Goal: Task Accomplishment & Management: Use online tool/utility

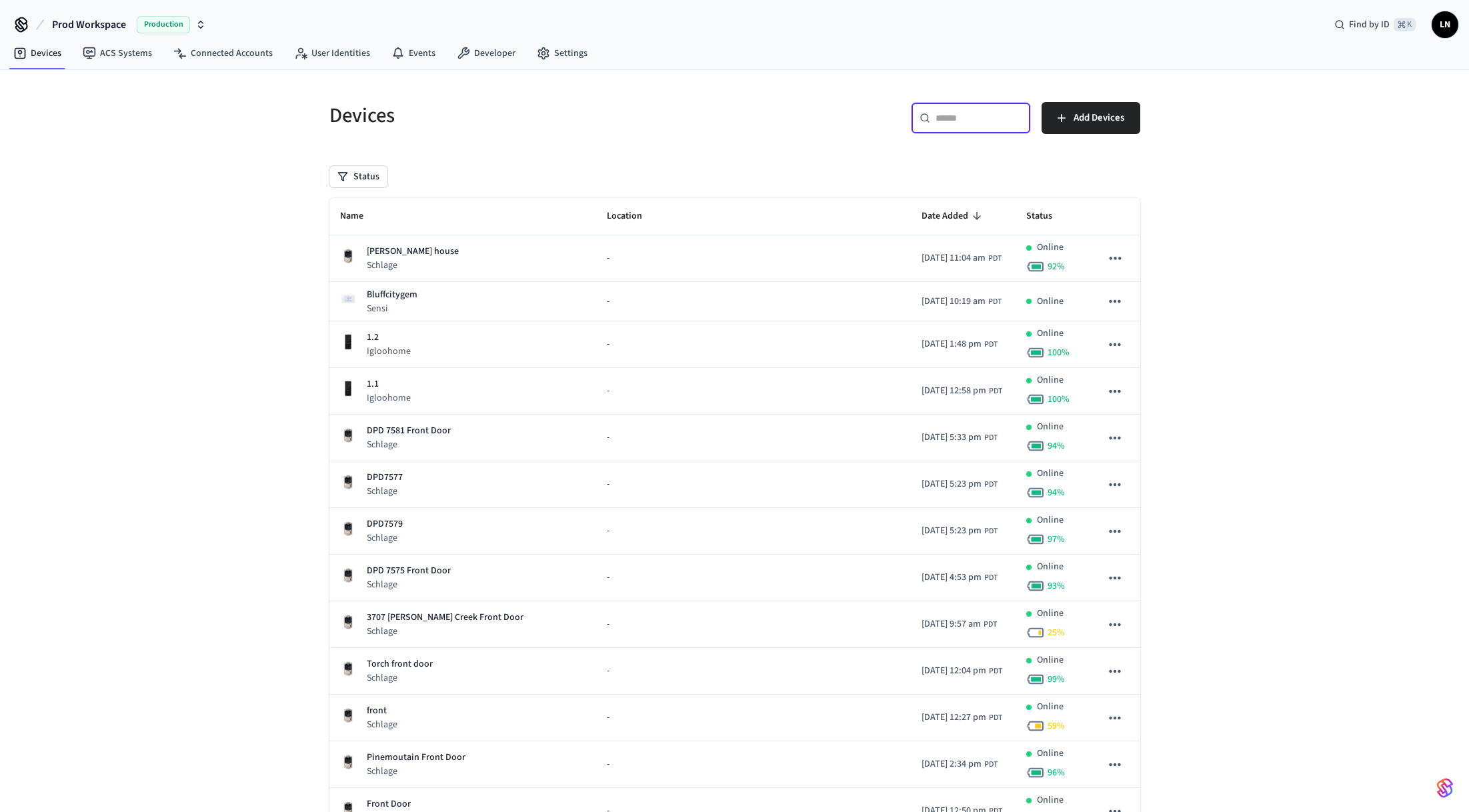
click at [967, 114] on input "text" at bounding box center [978, 118] width 87 height 13
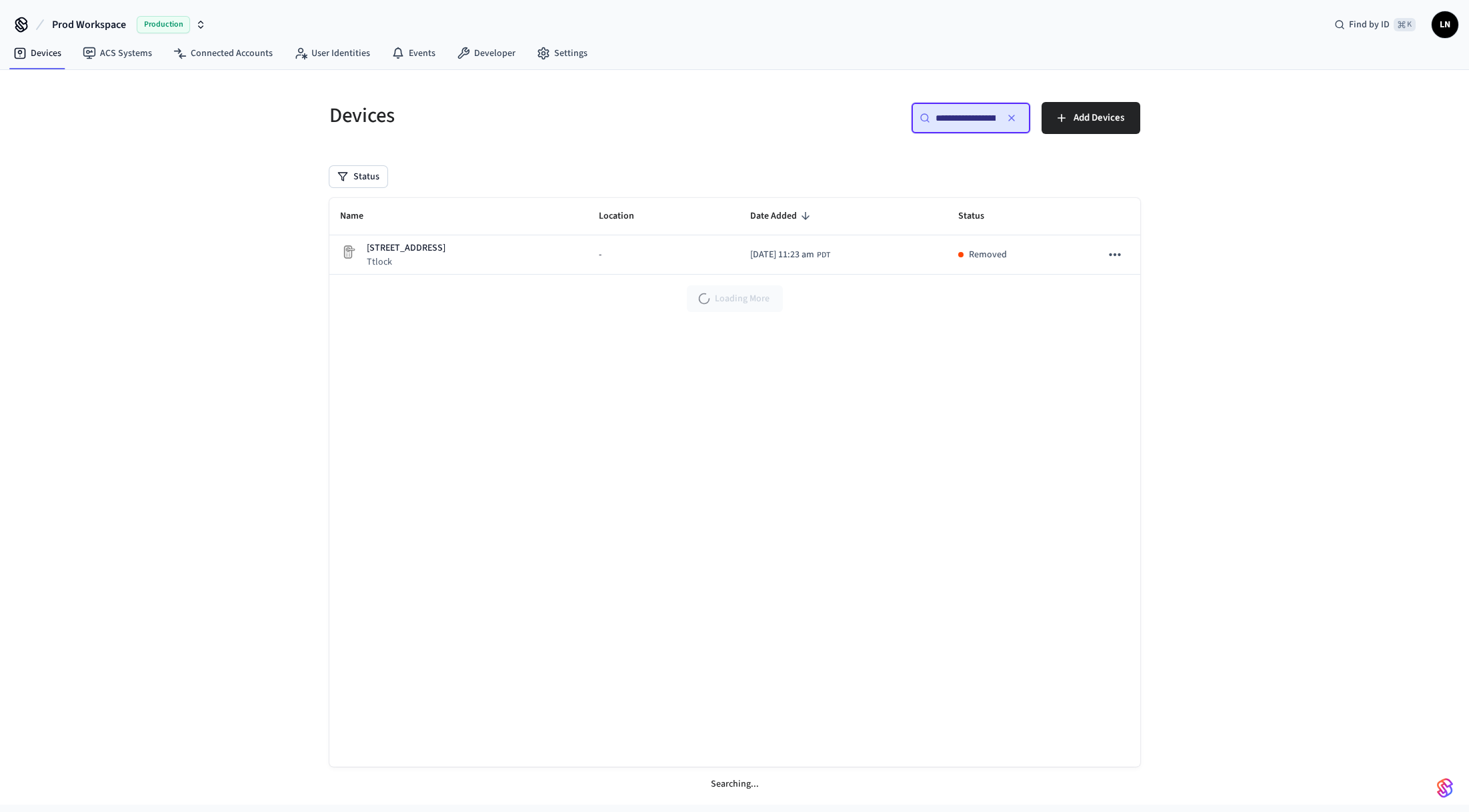
scroll to position [0, 104]
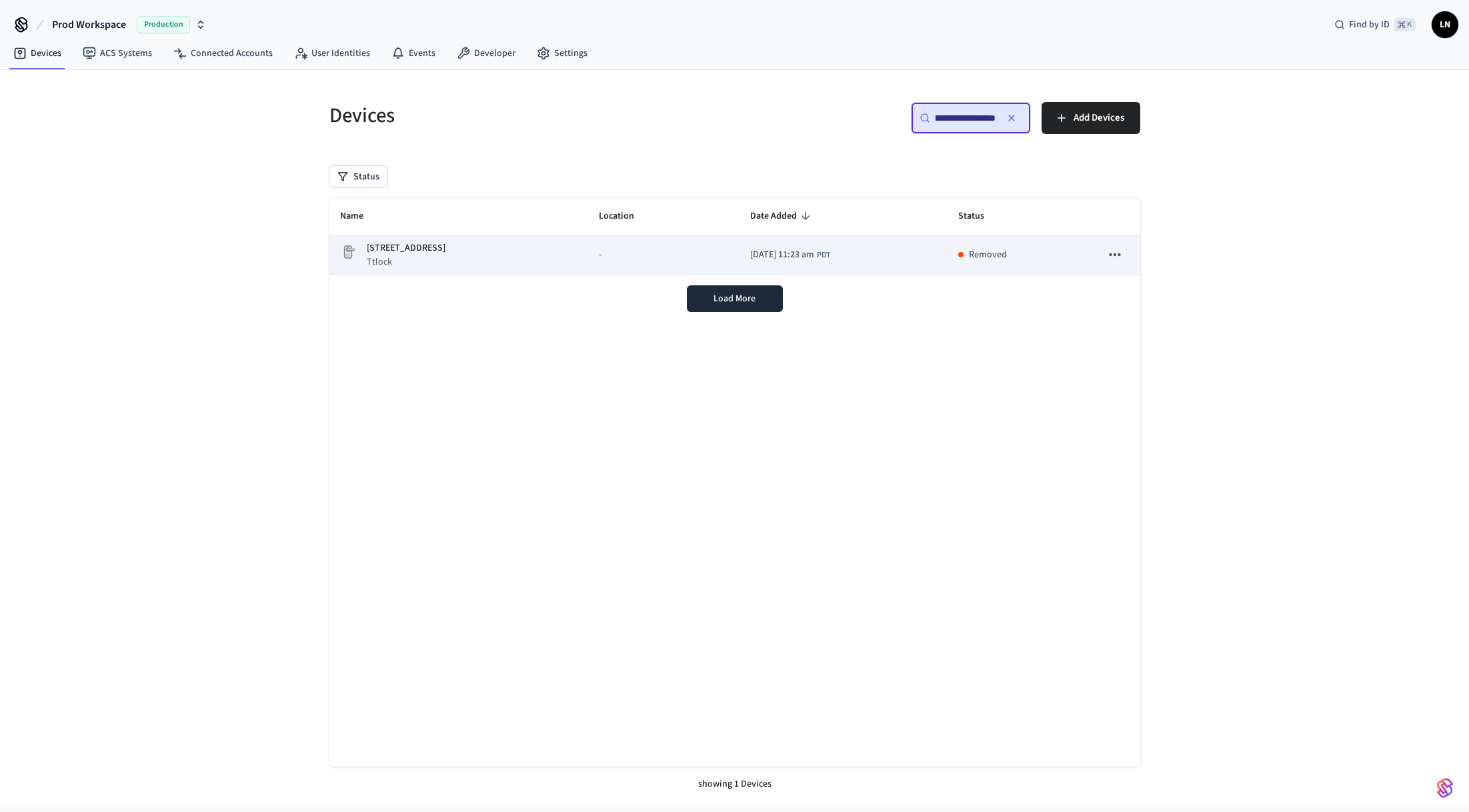
type input "**********"
click at [476, 254] on div "1550 Oakwood Front Ttlock" at bounding box center [459, 254] width 238 height 28
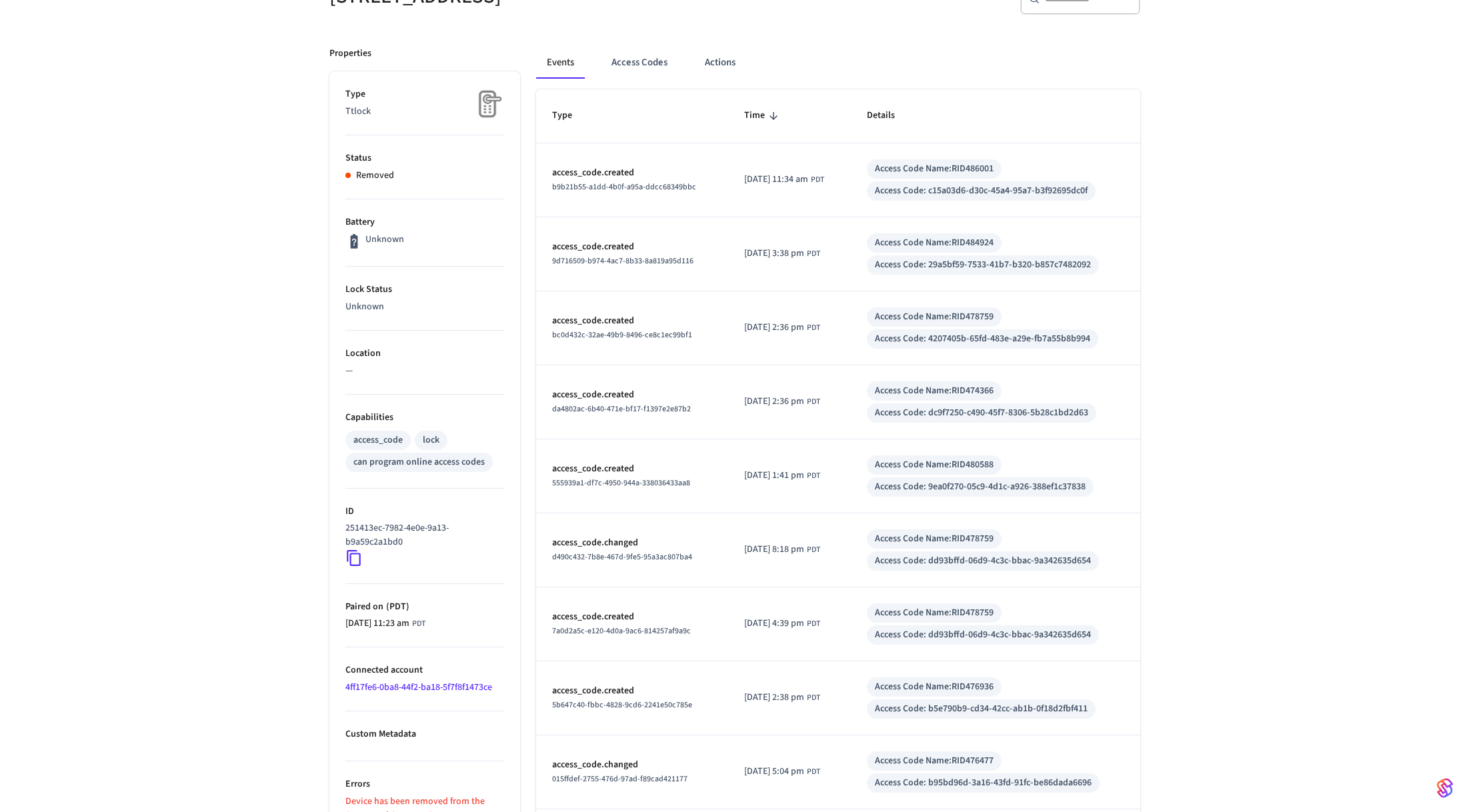
scroll to position [284, 0]
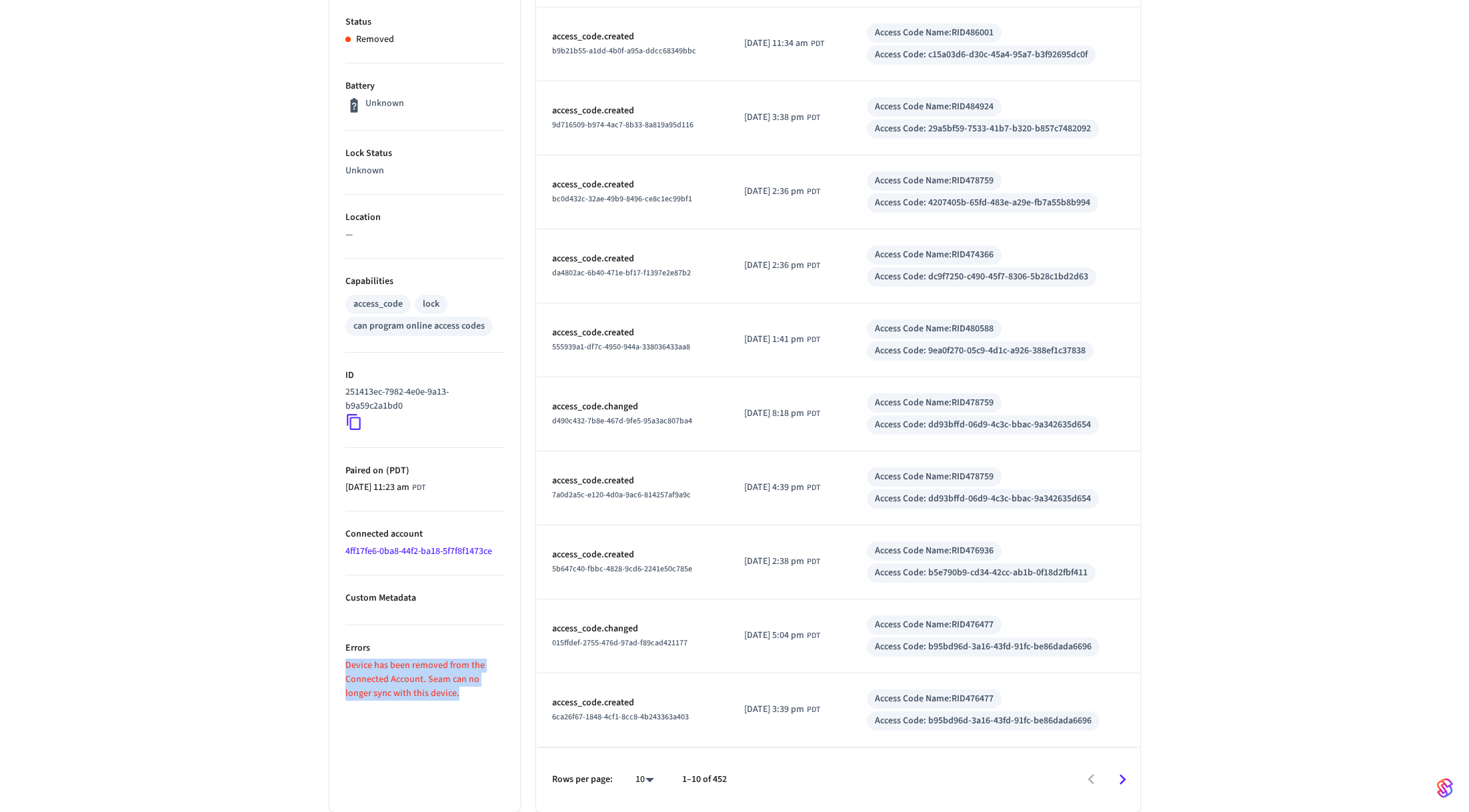
drag, startPoint x: 348, startPoint y: 666, endPoint x: 461, endPoint y: 693, distance: 116.2
click at [461, 693] on p "Device has been removed from the Connected Account. Seam can no longer sync wit…" at bounding box center [425, 679] width 159 height 42
click at [394, 686] on p "Device has been removed from the Connected Account. Seam can no longer sync wit…" at bounding box center [425, 679] width 159 height 42
click at [427, 550] on link "4ff17fe6-0ba8-44f2-ba18-5f7f8f1473ce" at bounding box center [419, 551] width 146 height 13
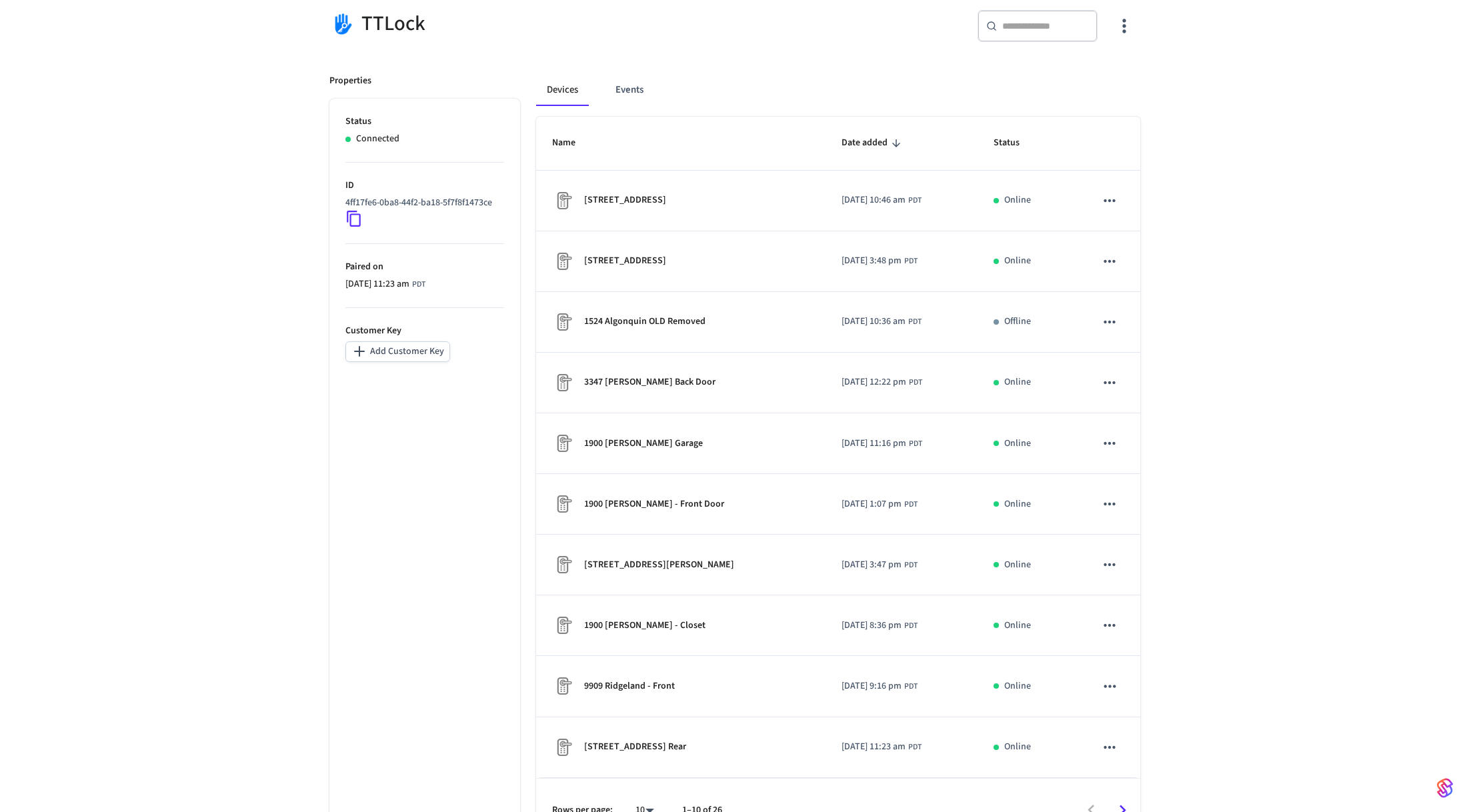
scroll to position [152, 0]
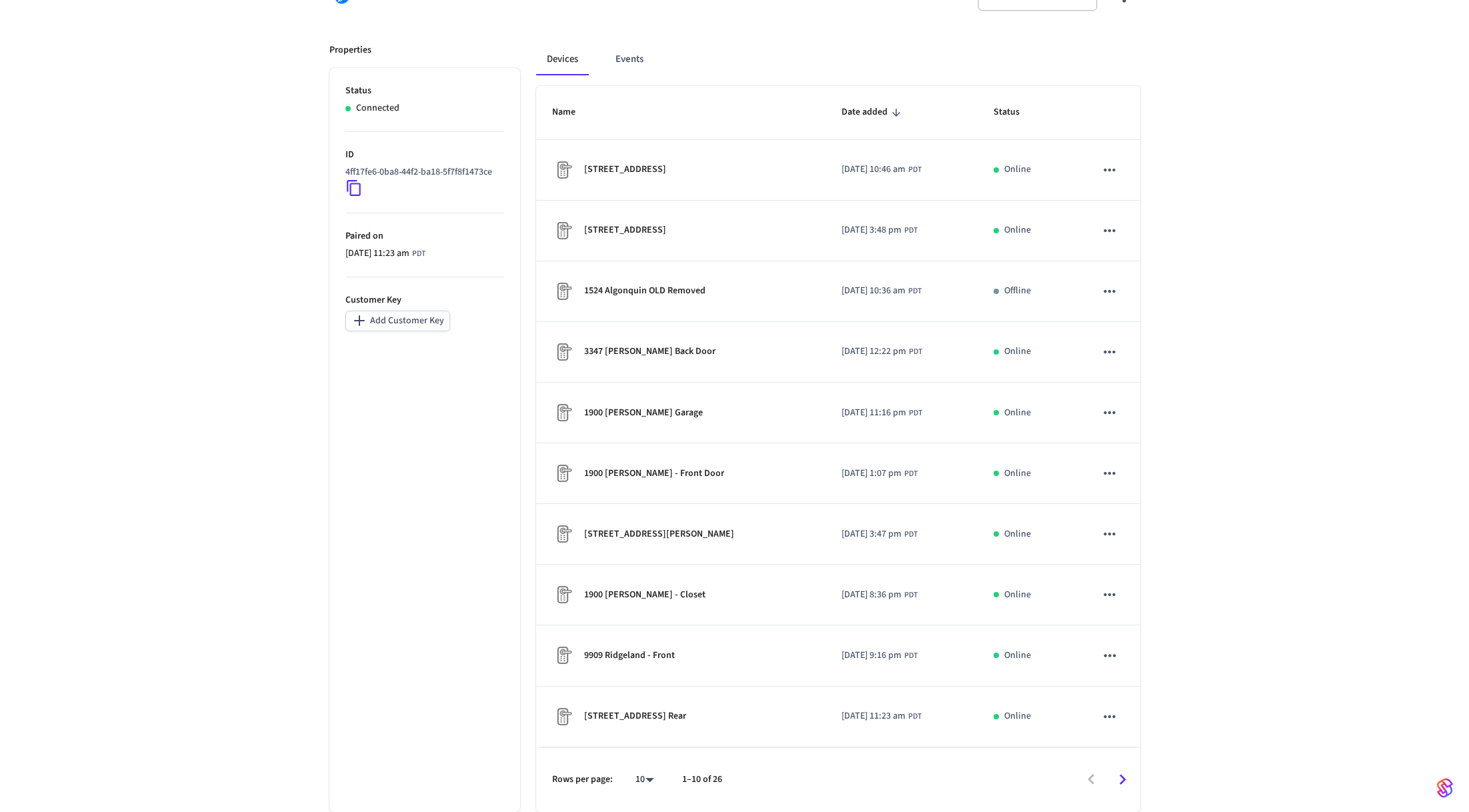
click at [354, 187] on icon at bounding box center [353, 187] width 17 height 17
click at [1125, 777] on icon "Go to next page" at bounding box center [1122, 779] width 21 height 21
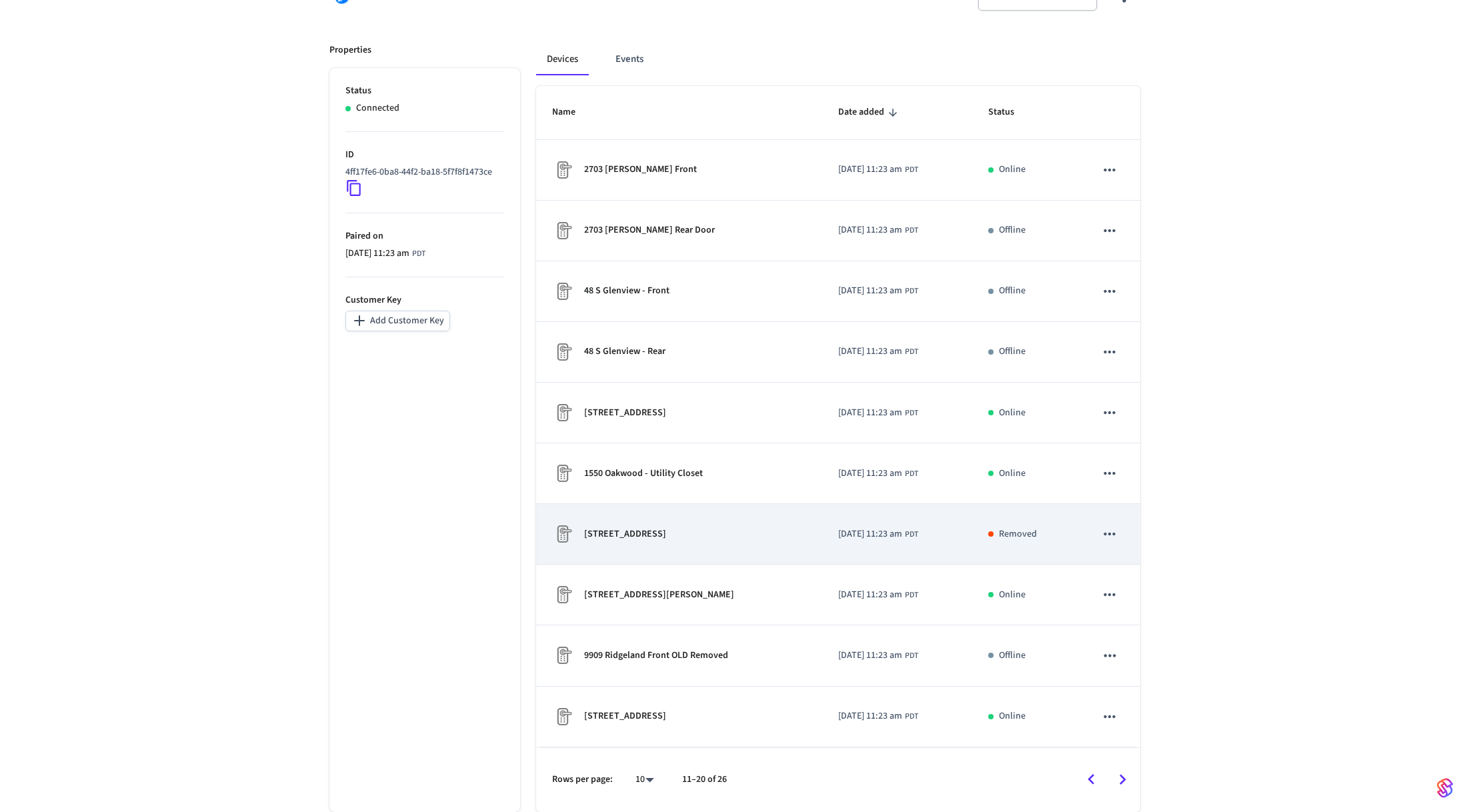
click at [1108, 534] on icon "sticky table" at bounding box center [1108, 534] width 17 height 17
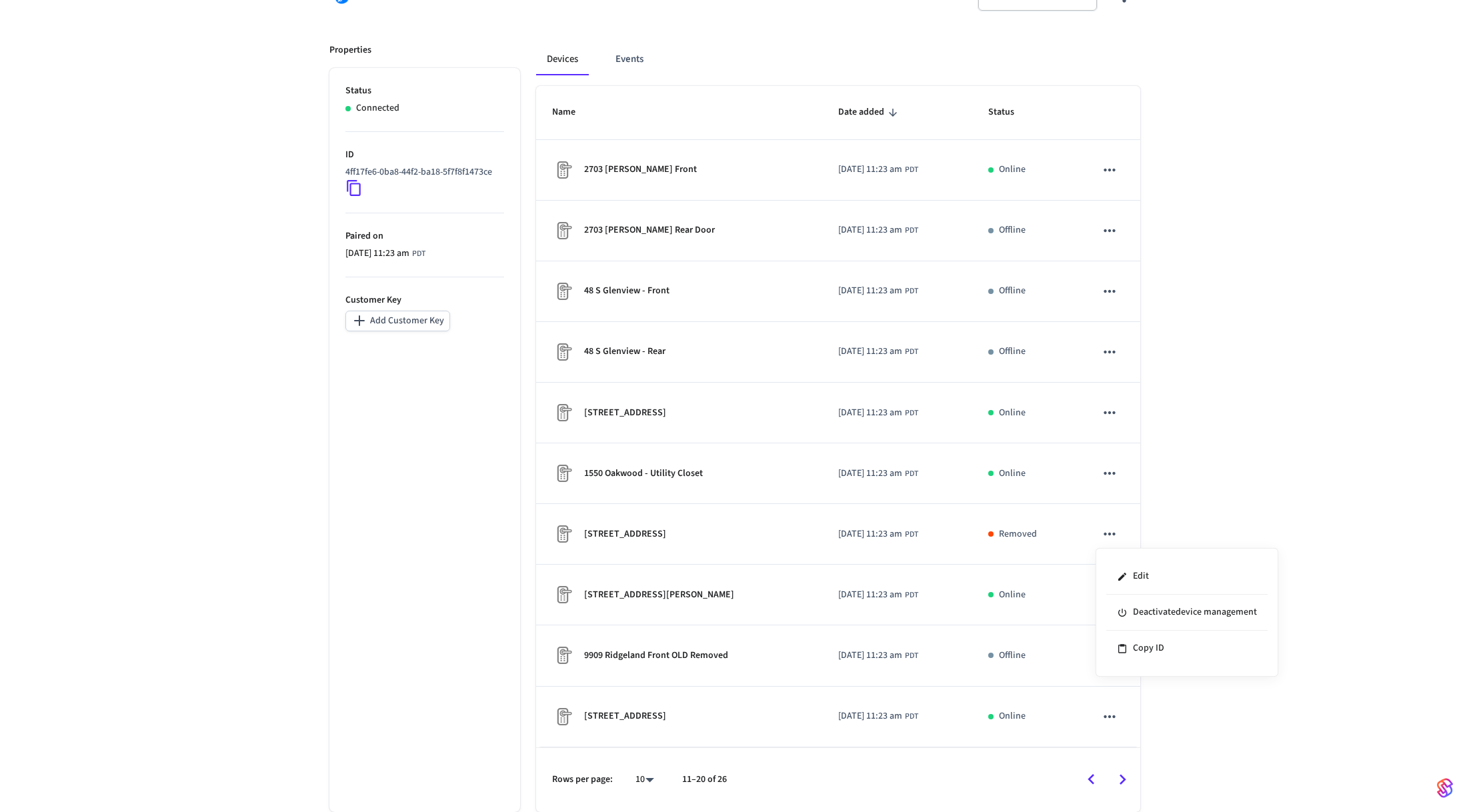
click at [1029, 534] on div at bounding box center [734, 406] width 1469 height 812
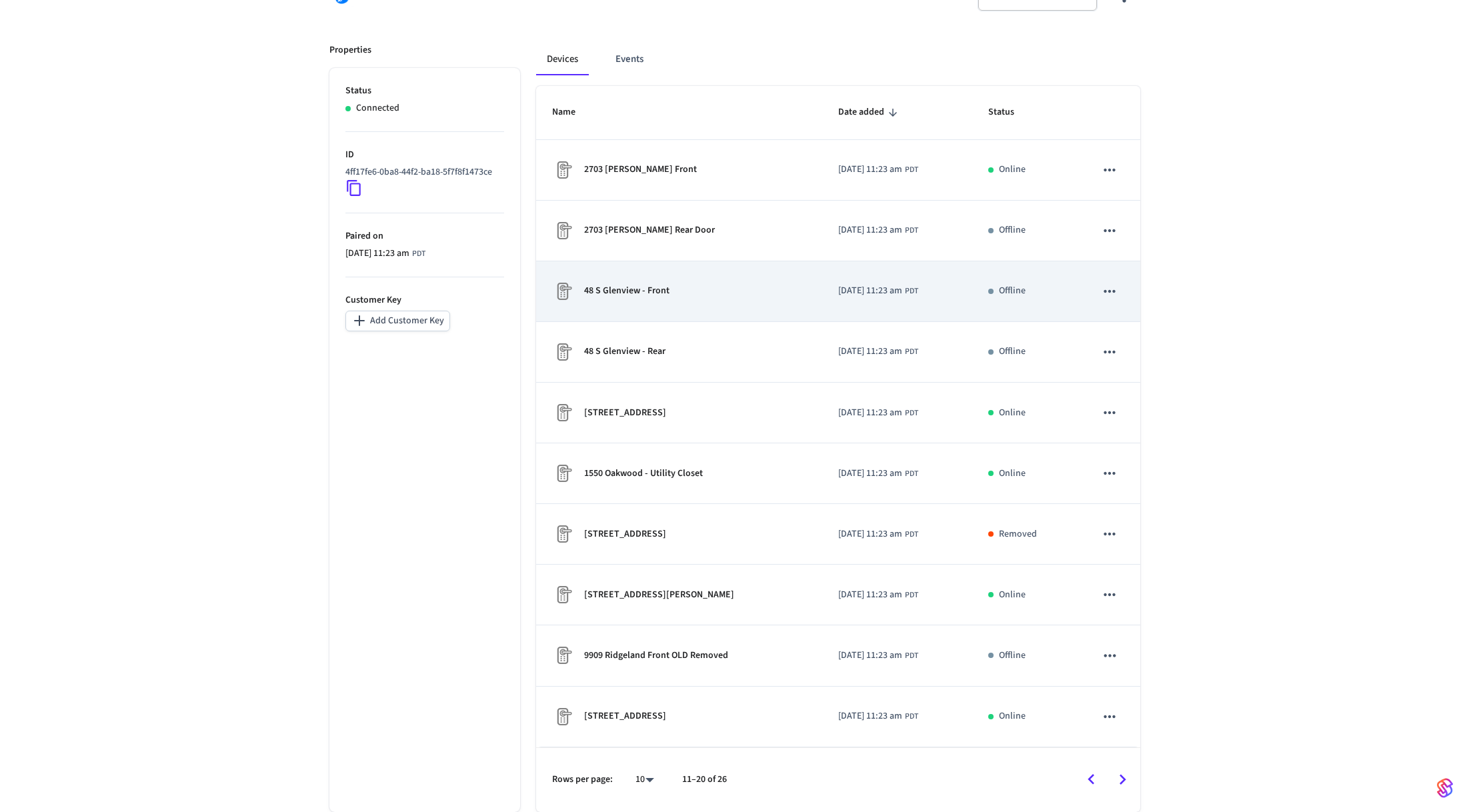
scroll to position [0, 0]
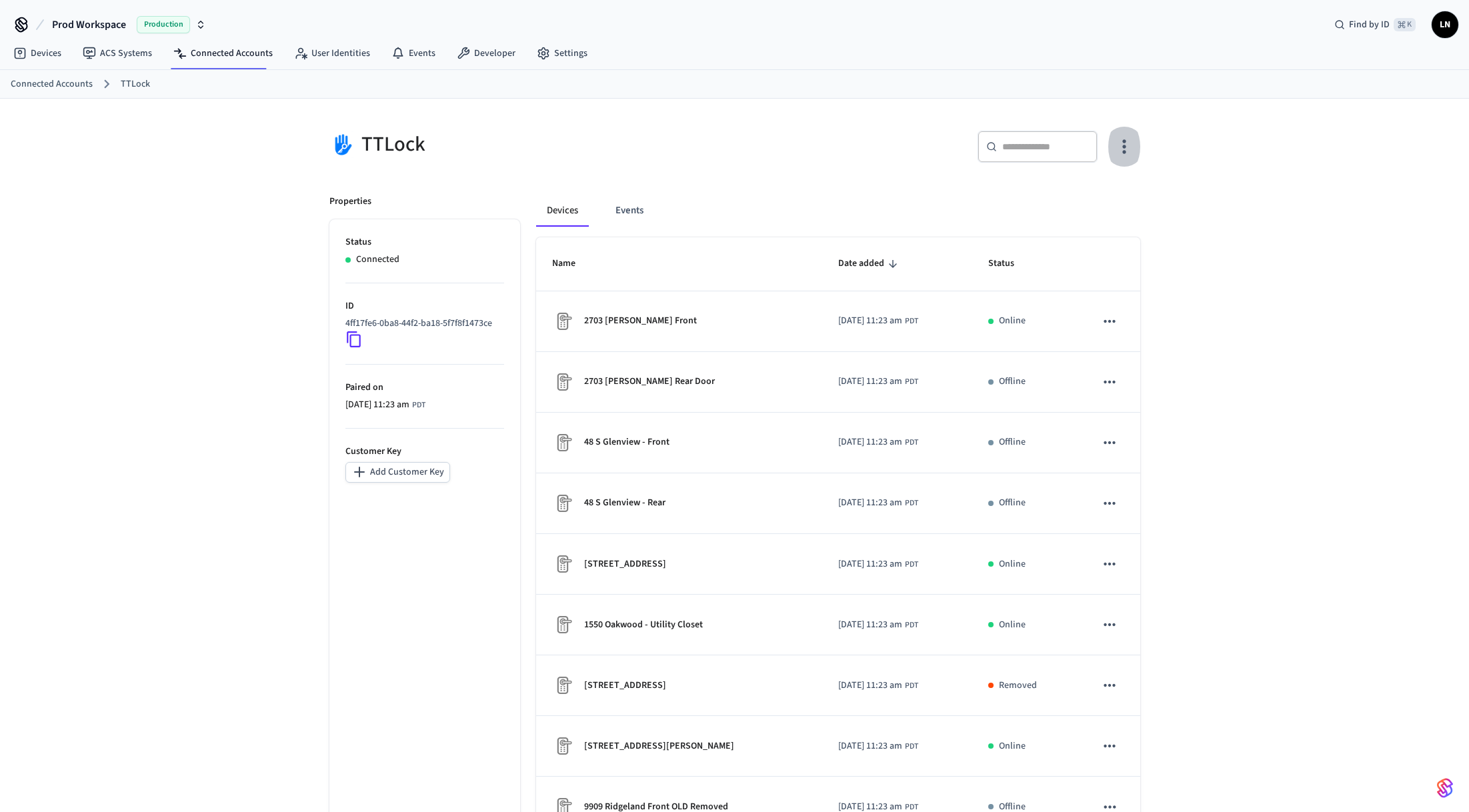
click at [1121, 144] on icon "button" at bounding box center [1123, 145] width 21 height 21
click at [1087, 194] on li "Sync Account" at bounding box center [1080, 202] width 101 height 36
click at [615, 216] on div at bounding box center [734, 406] width 1469 height 812
click at [620, 212] on button "Events" at bounding box center [629, 211] width 49 height 32
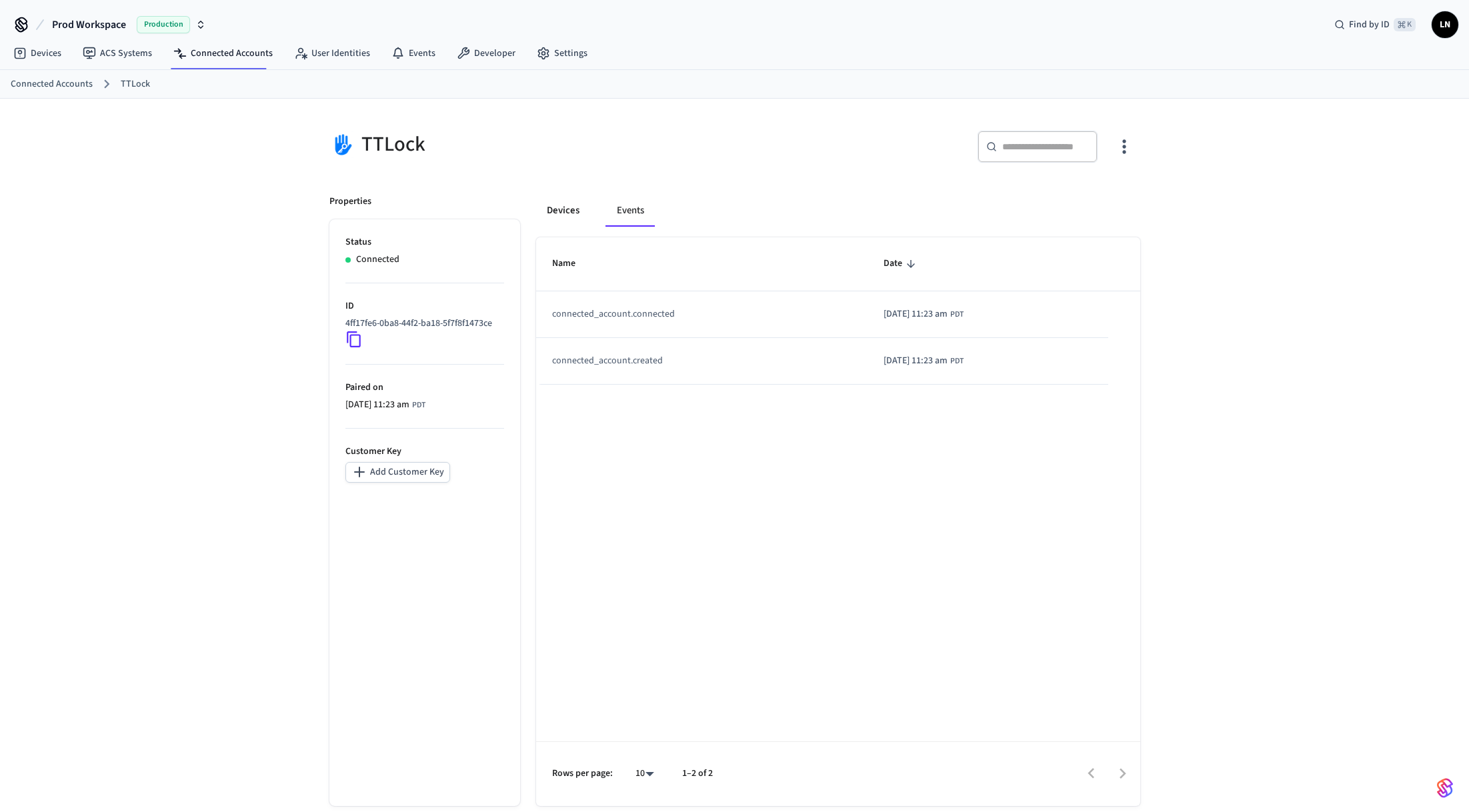
click at [560, 210] on button "Devices" at bounding box center [563, 211] width 54 height 32
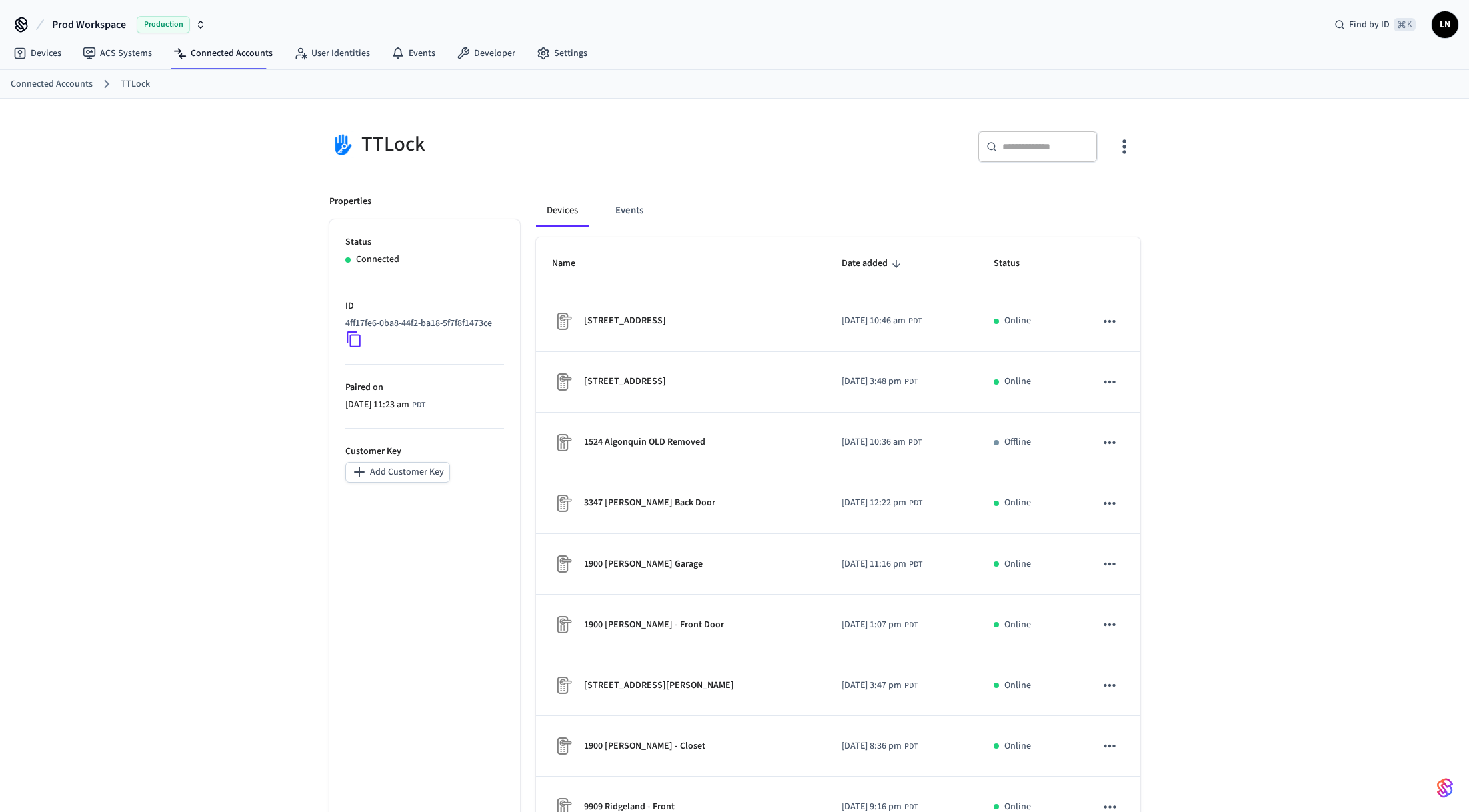
click at [134, 80] on link "TTLock" at bounding box center [135, 85] width 29 height 14
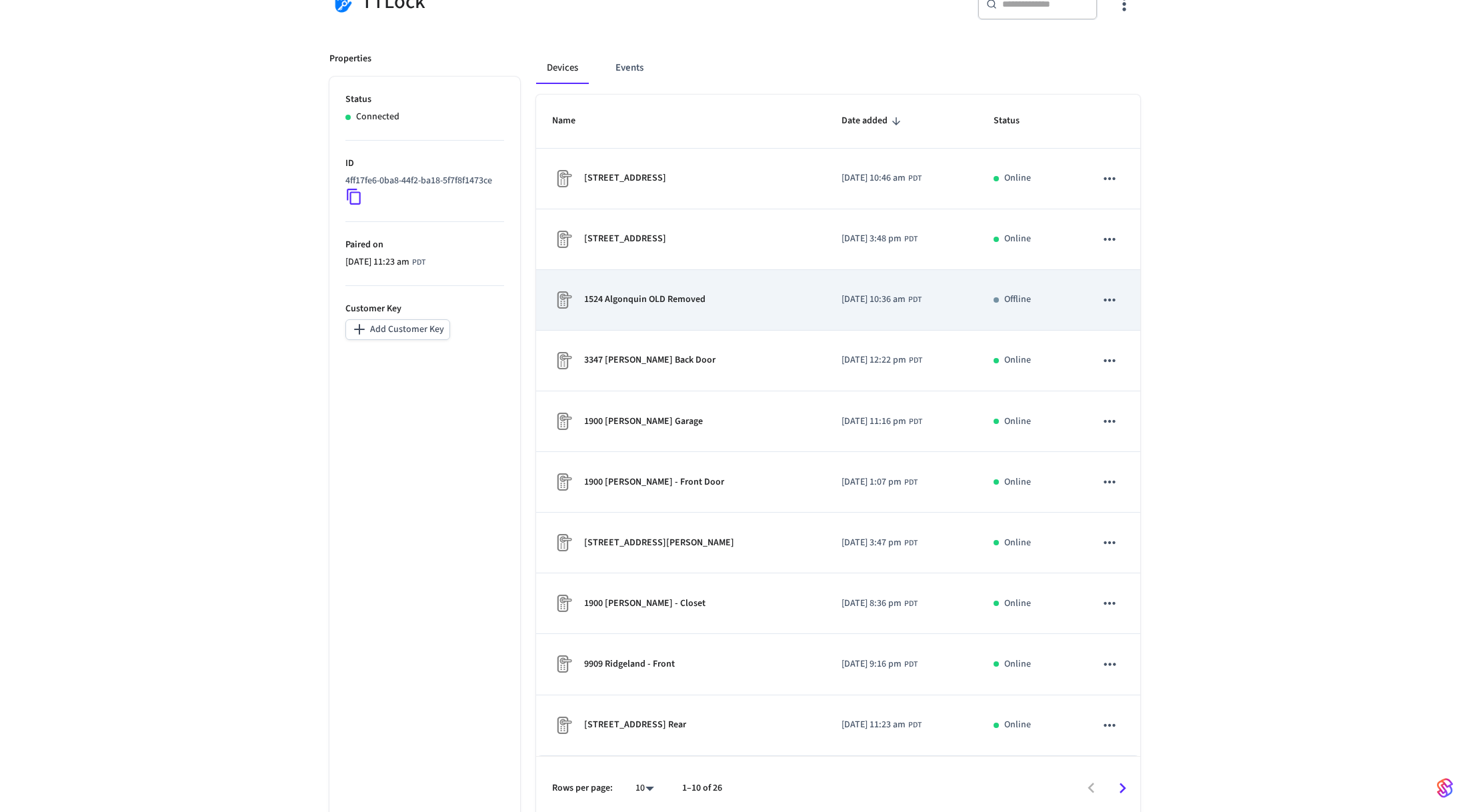
scroll to position [152, 0]
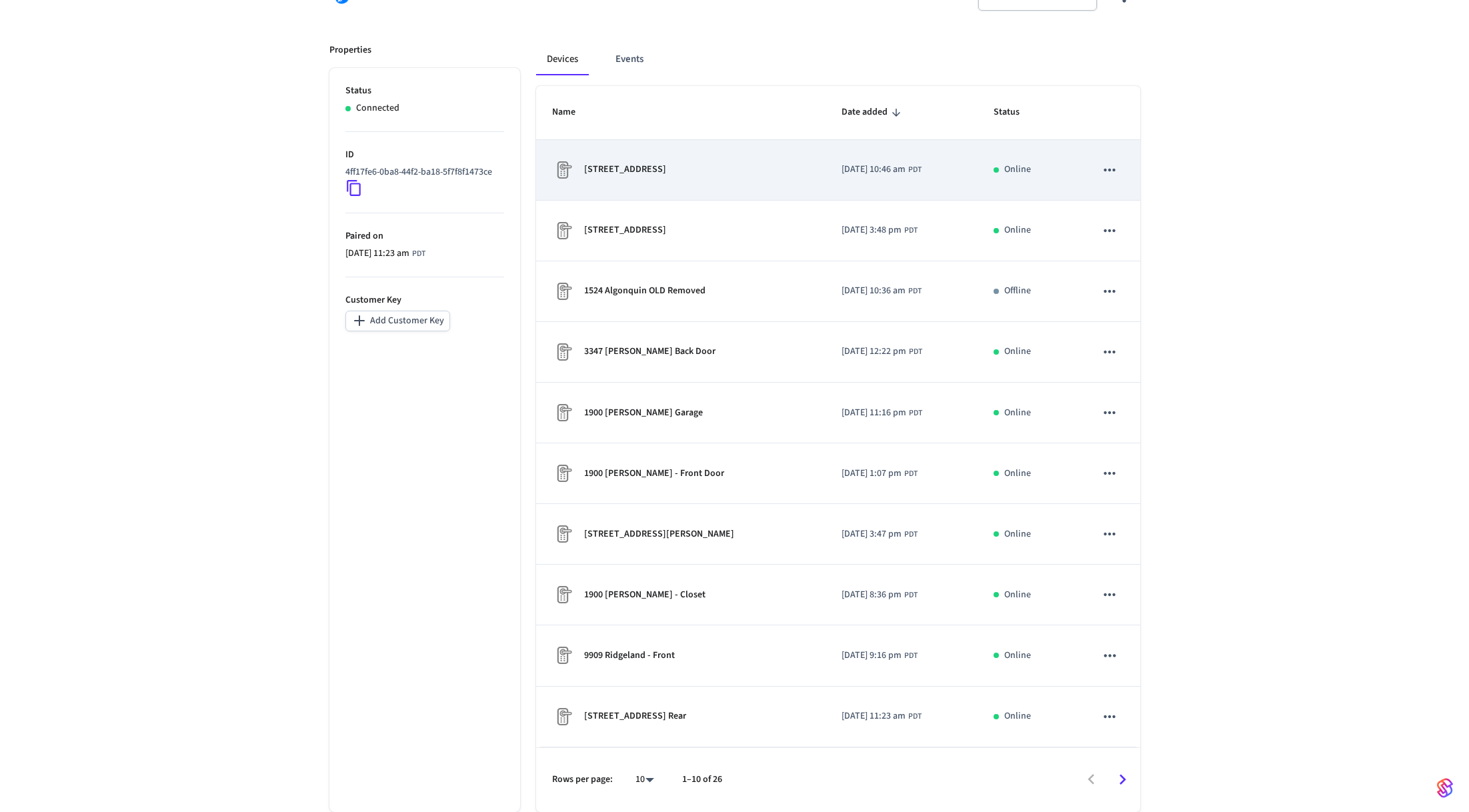
click at [676, 165] on div "[STREET_ADDRESS]" at bounding box center [681, 170] width 257 height 21
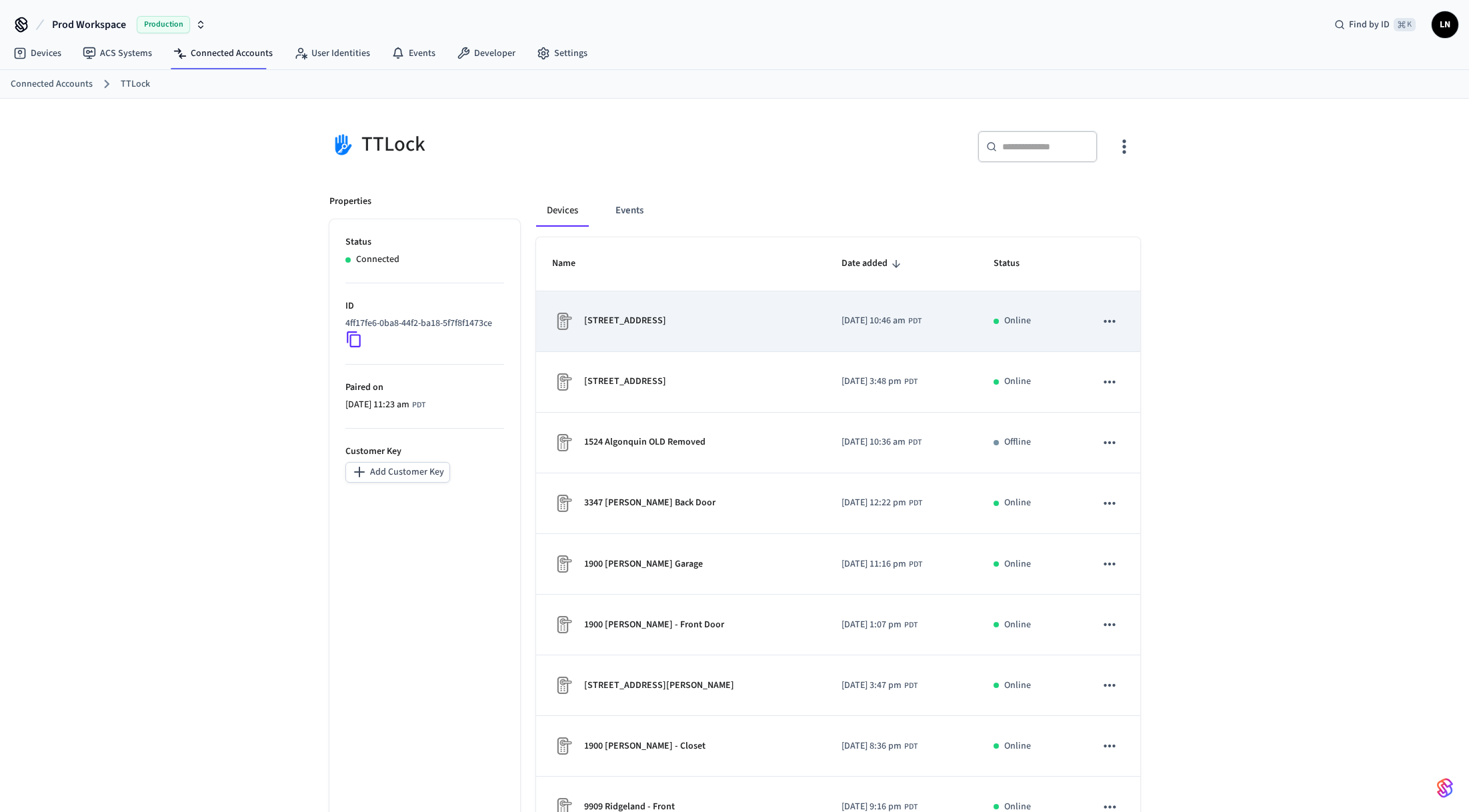
click at [651, 320] on p "[STREET_ADDRESS]" at bounding box center [625, 321] width 82 height 14
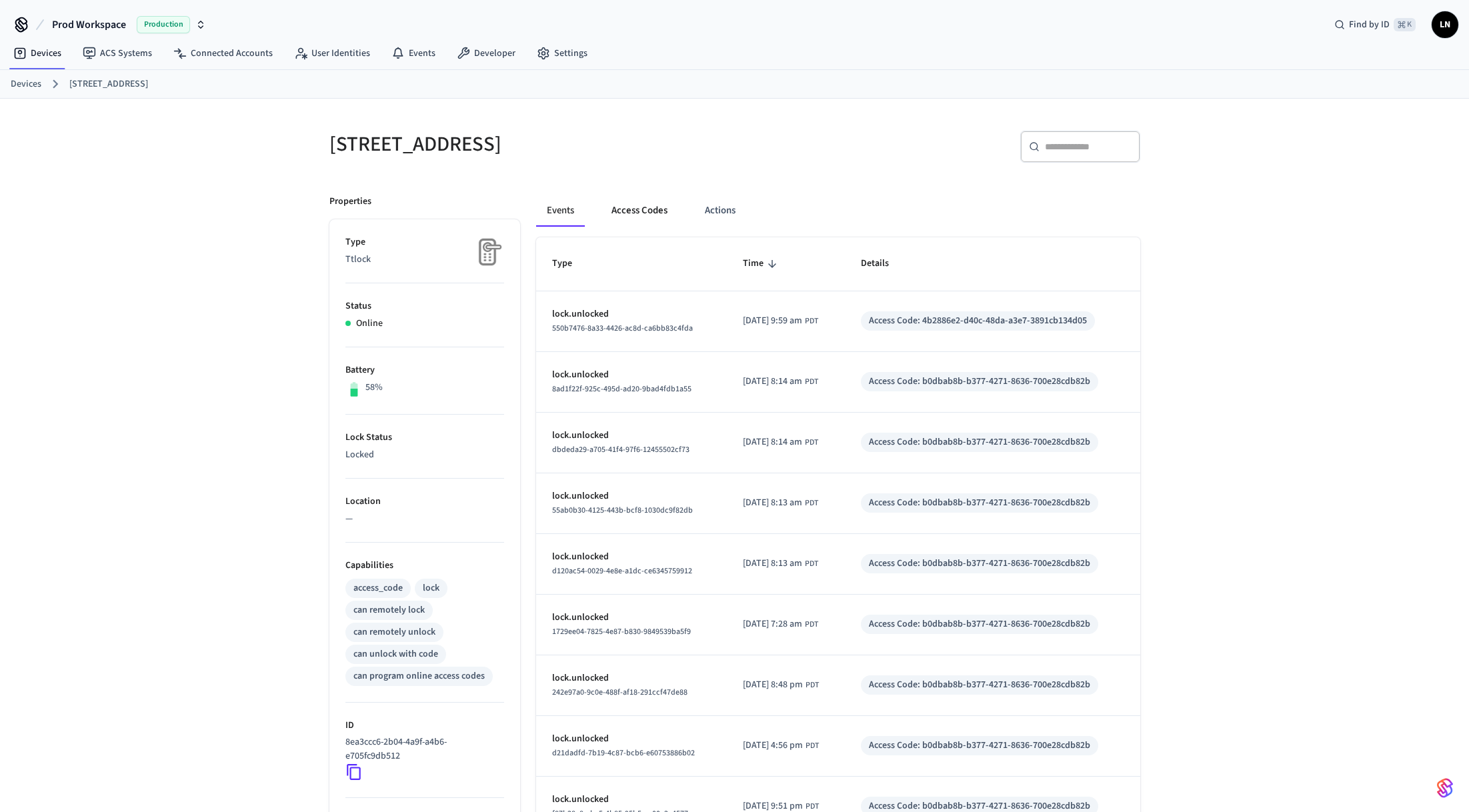
click at [646, 212] on button "Access Codes" at bounding box center [639, 211] width 78 height 32
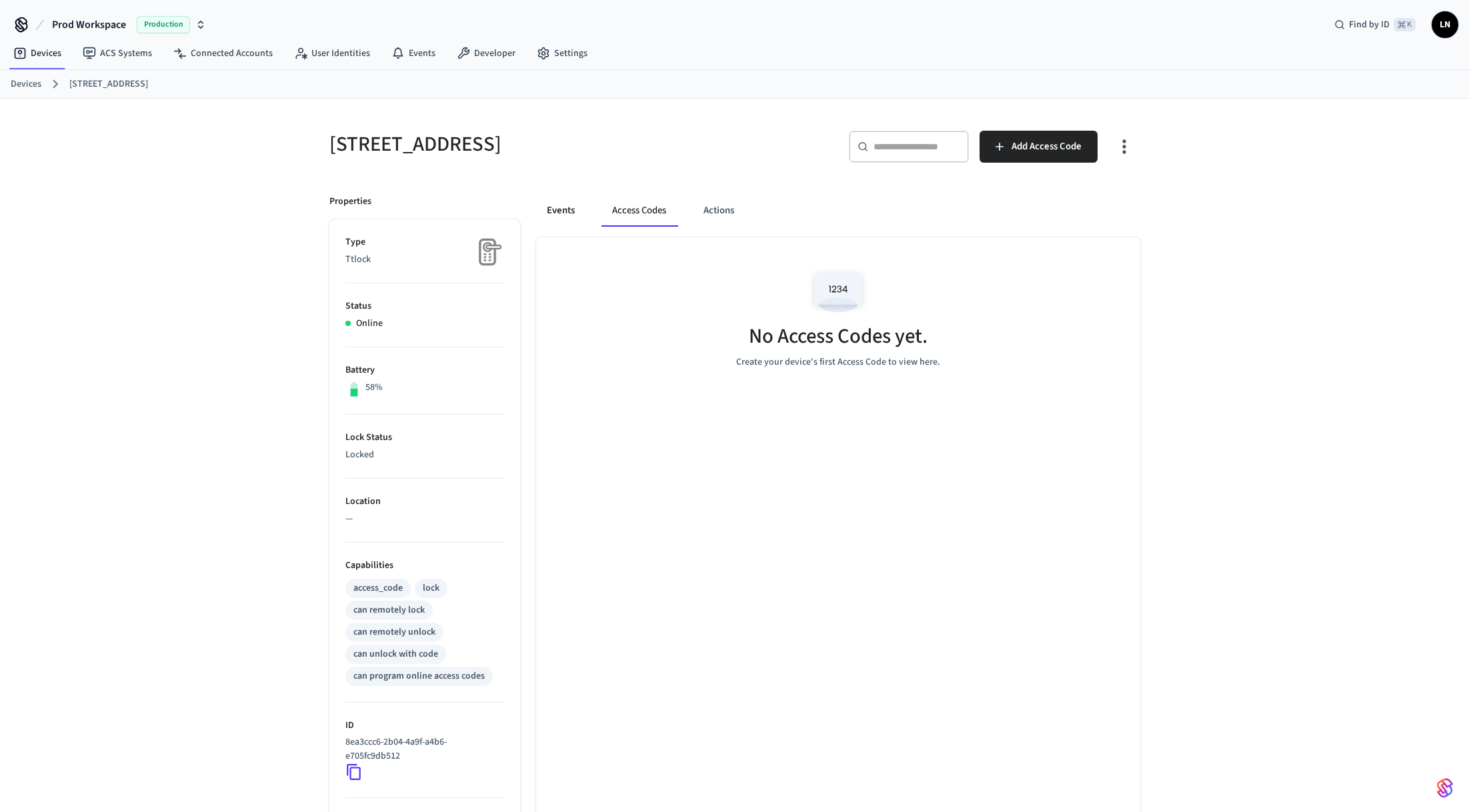
click at [556, 207] on button "Events" at bounding box center [560, 211] width 49 height 32
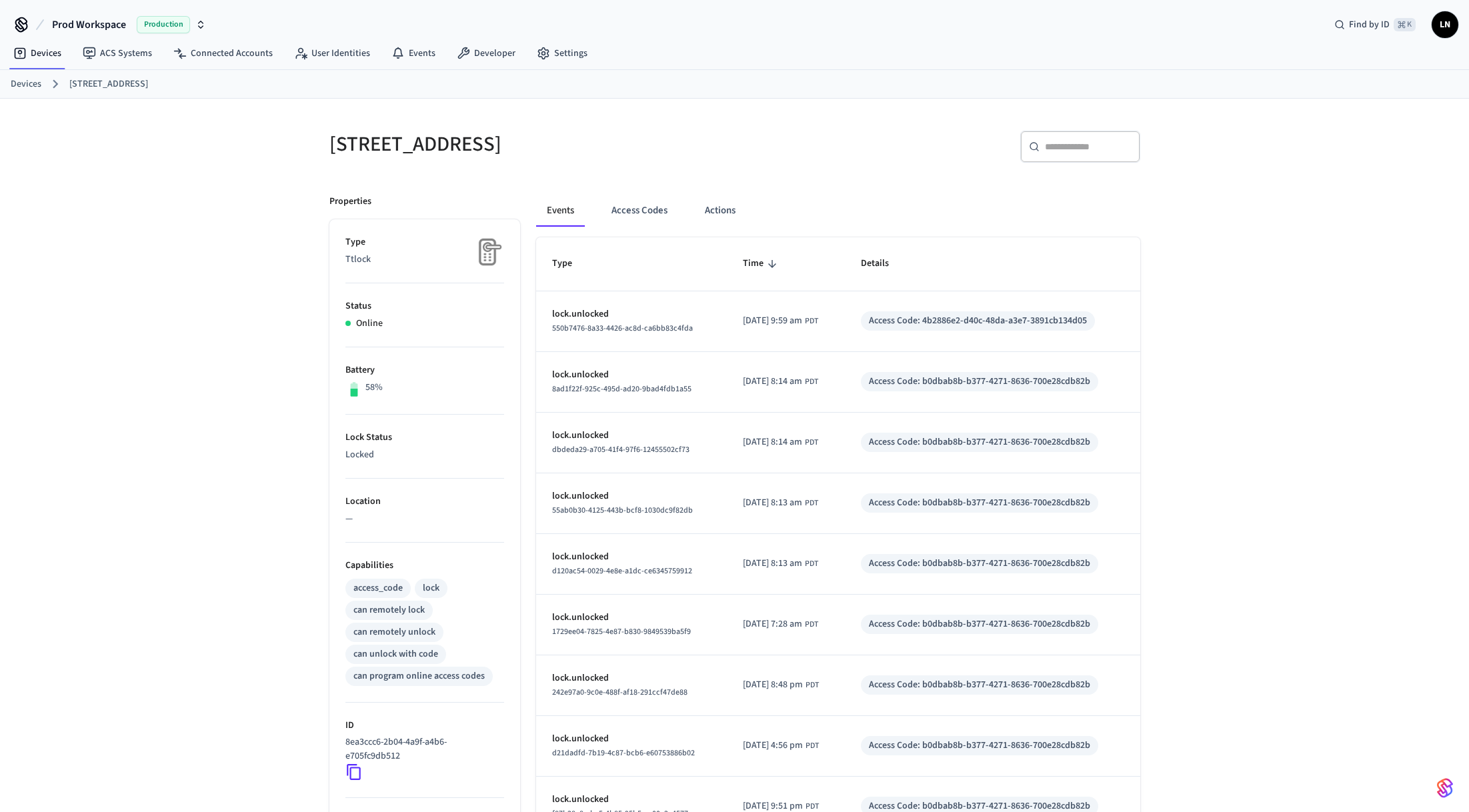
drag, startPoint x: 335, startPoint y: 146, endPoint x: 508, endPoint y: 143, distance: 173.0
click at [508, 143] on h5 "[STREET_ADDRESS]" at bounding box center [527, 144] width 397 height 28
drag, startPoint x: 494, startPoint y: 150, endPoint x: 461, endPoint y: 152, distance: 33.1
click at [494, 150] on h5 "[STREET_ADDRESS]" at bounding box center [527, 144] width 397 height 28
drag, startPoint x: 331, startPoint y: 143, endPoint x: 508, endPoint y: 142, distance: 177.0
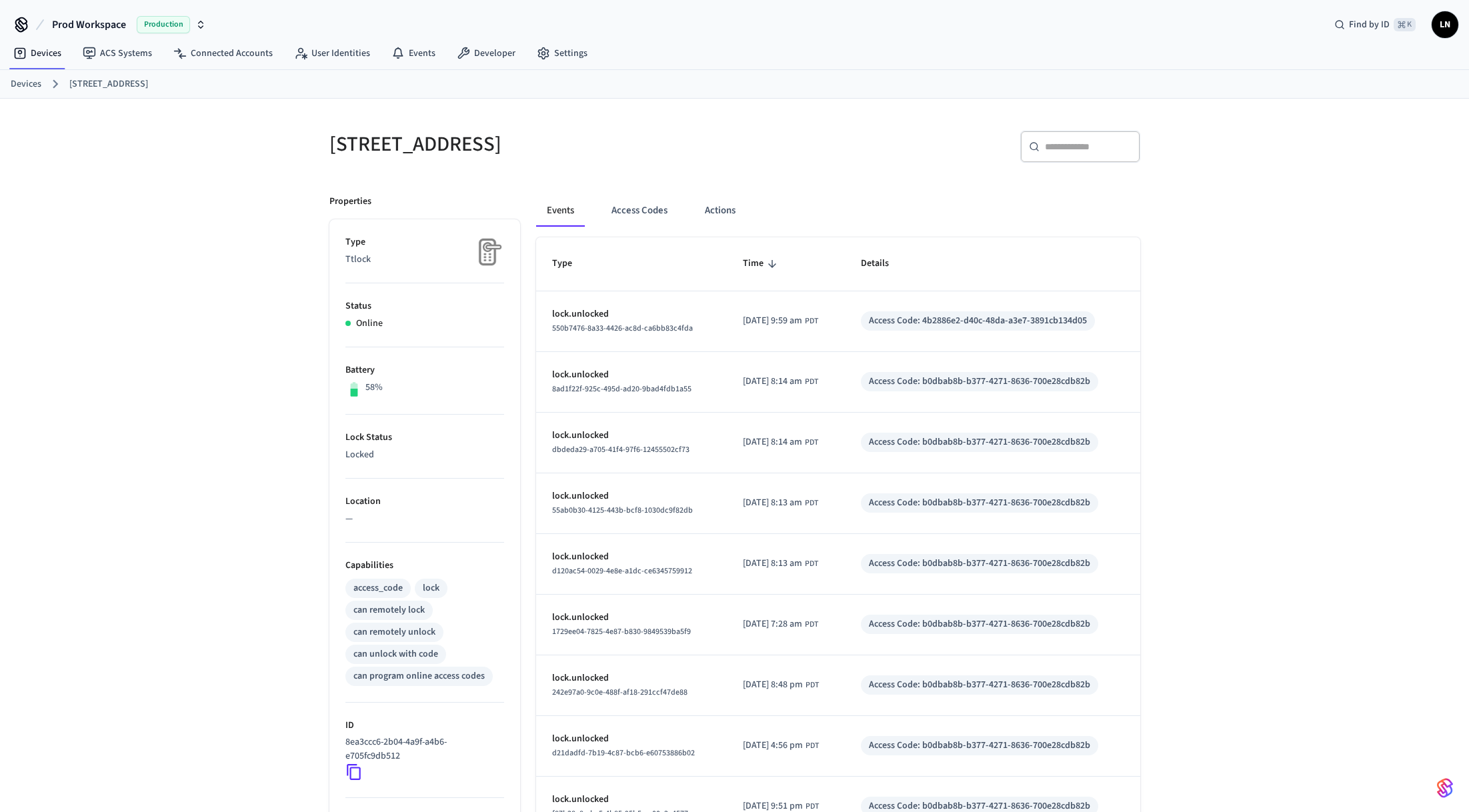
click at [508, 142] on h5 "[STREET_ADDRESS]" at bounding box center [527, 144] width 397 height 28
copy h5 "[STREET_ADDRESS]"
click at [24, 83] on link "Devices" at bounding box center [26, 85] width 30 height 14
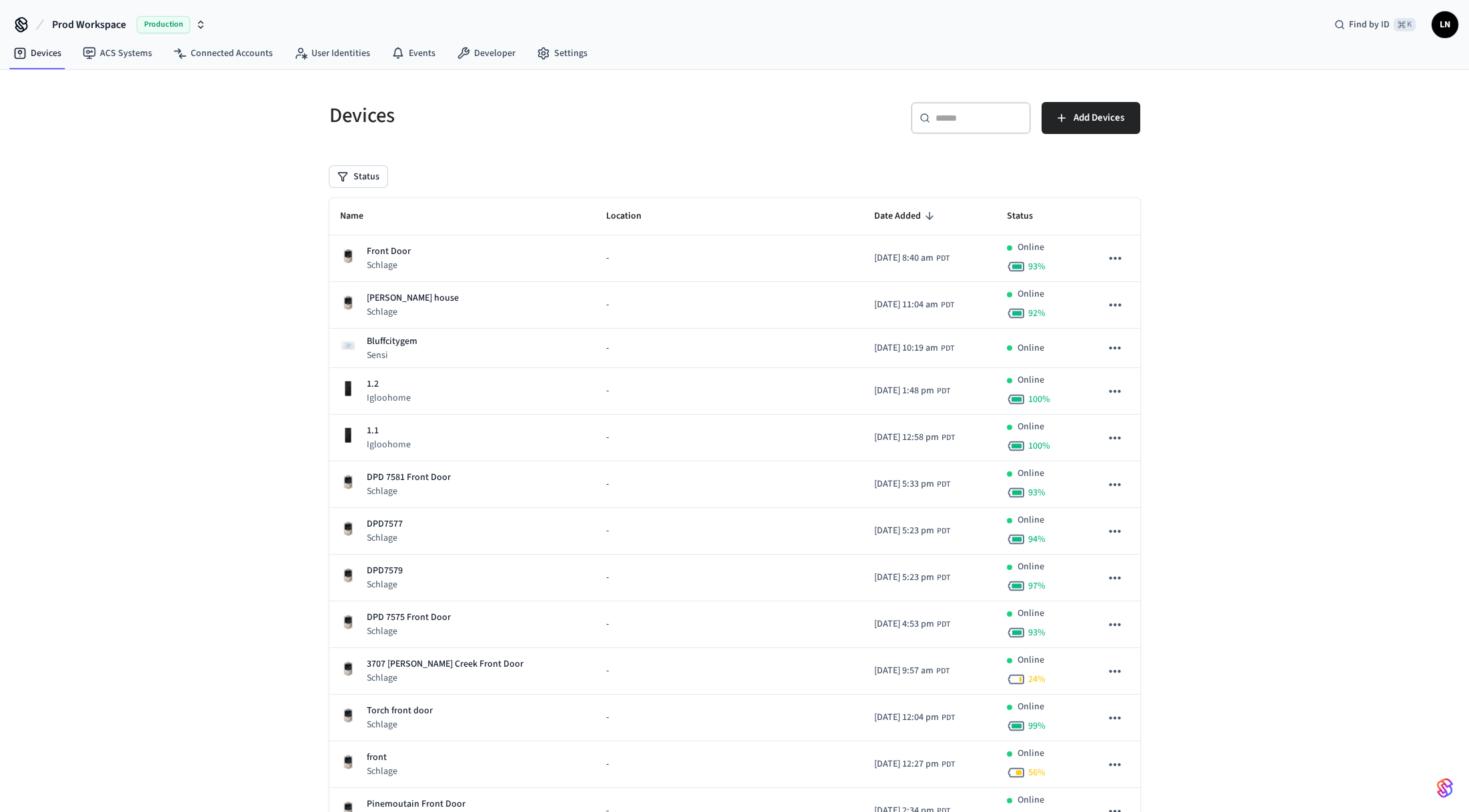
click at [963, 125] on div "​ ​" at bounding box center [970, 118] width 120 height 32
paste input "**********"
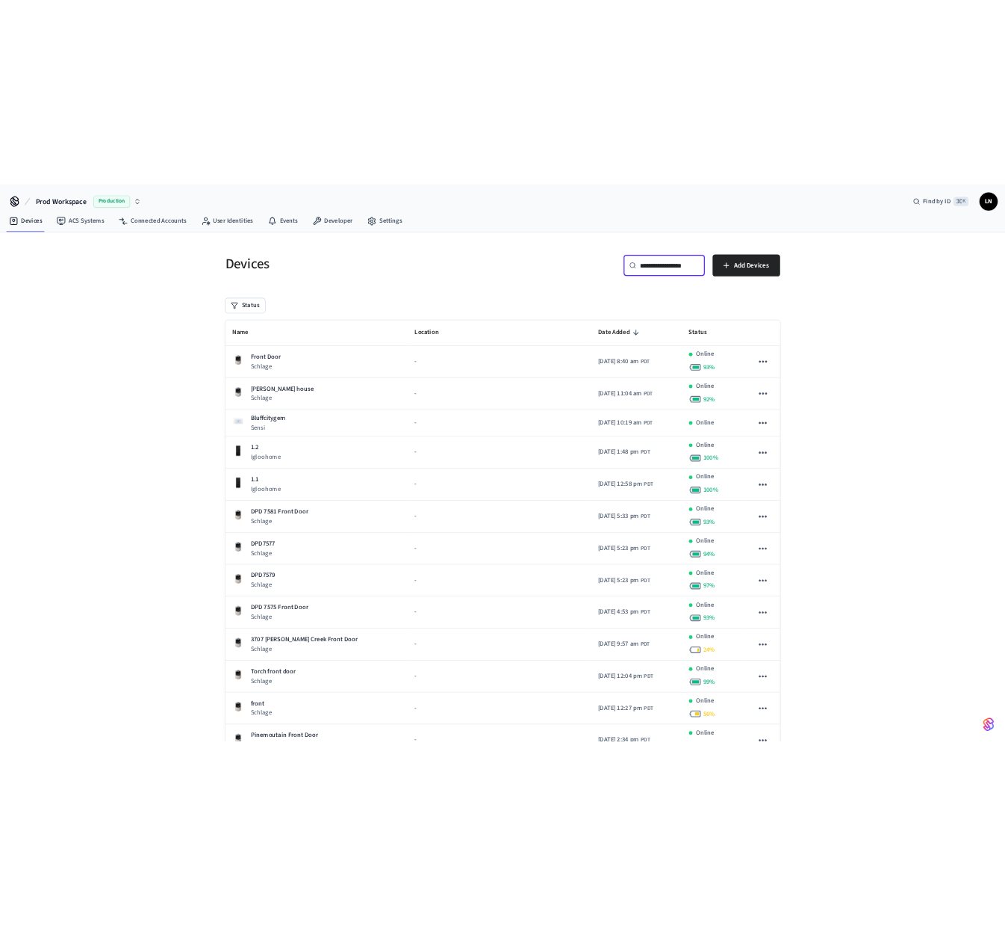
scroll to position [0, 25]
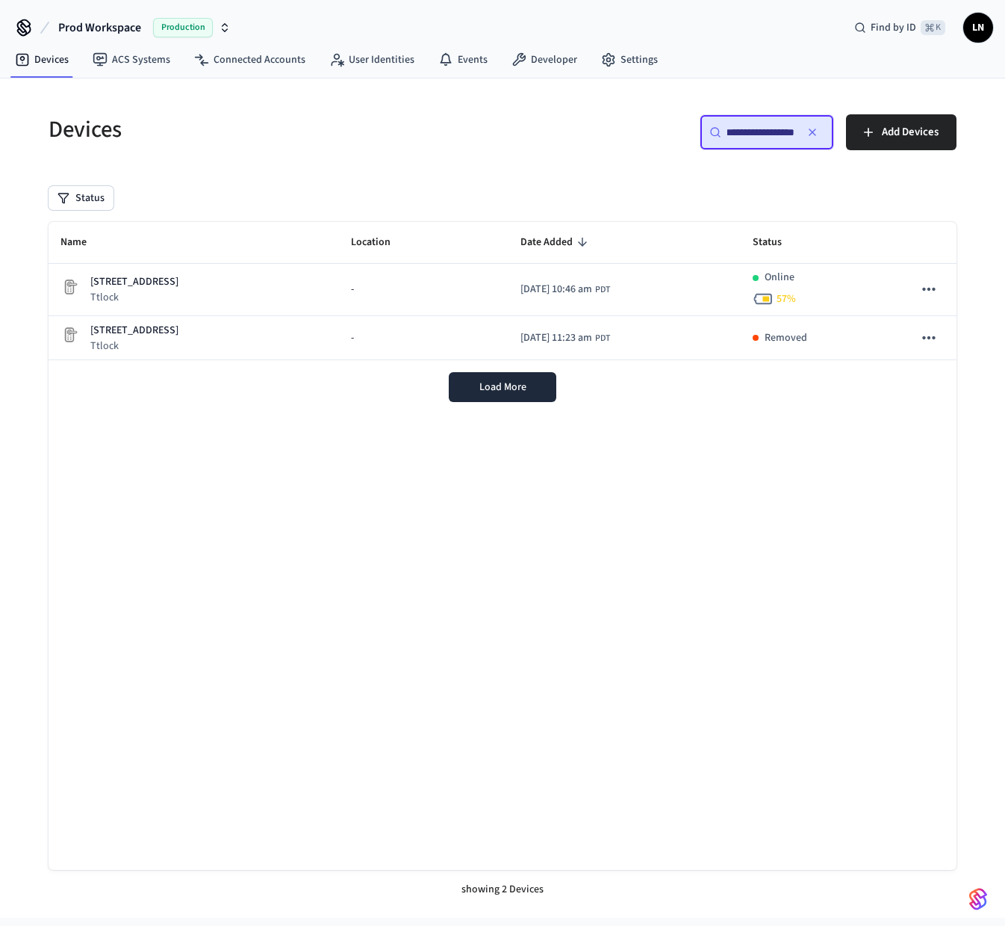
type input "**********"
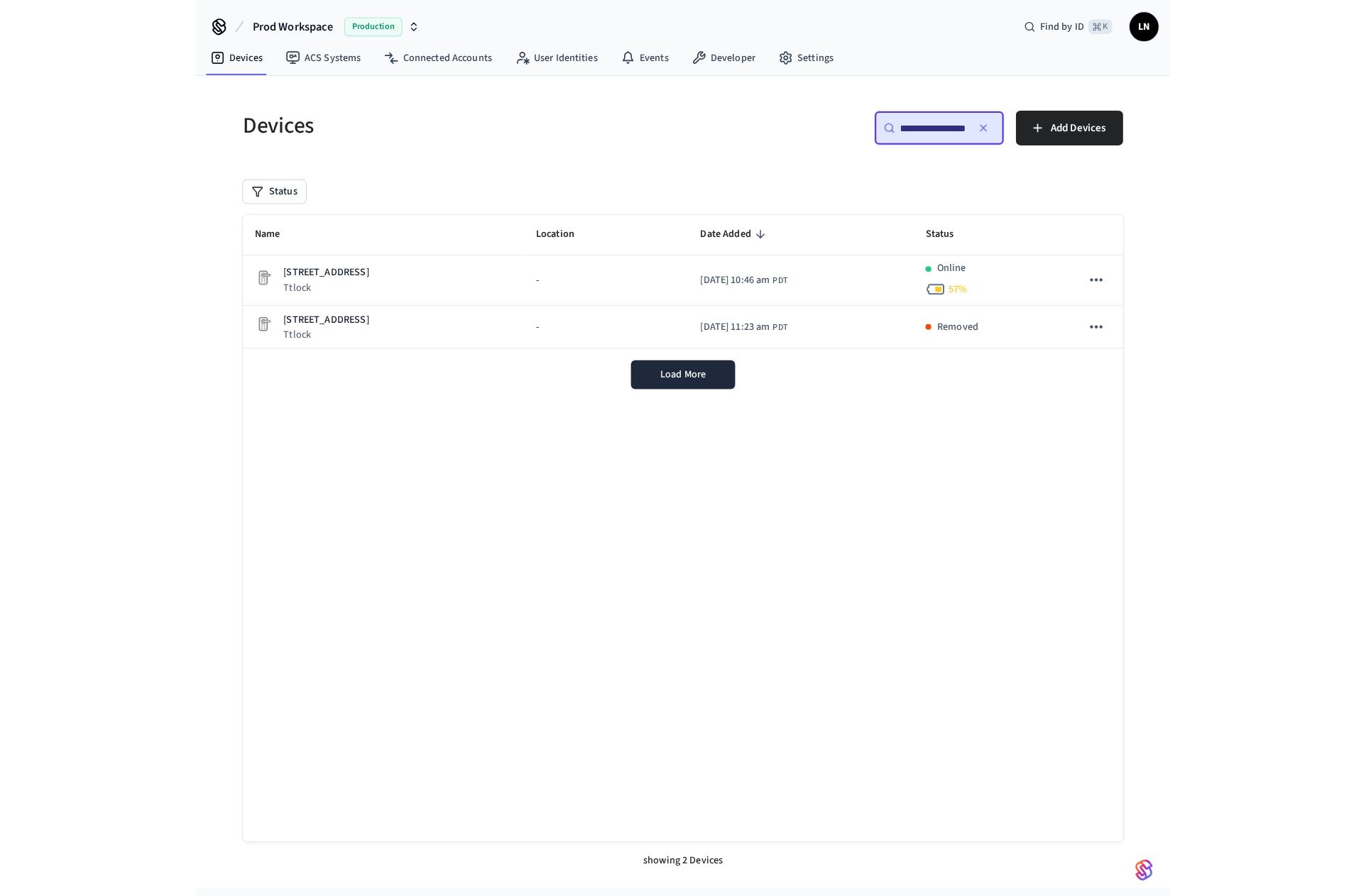
scroll to position [0, 0]
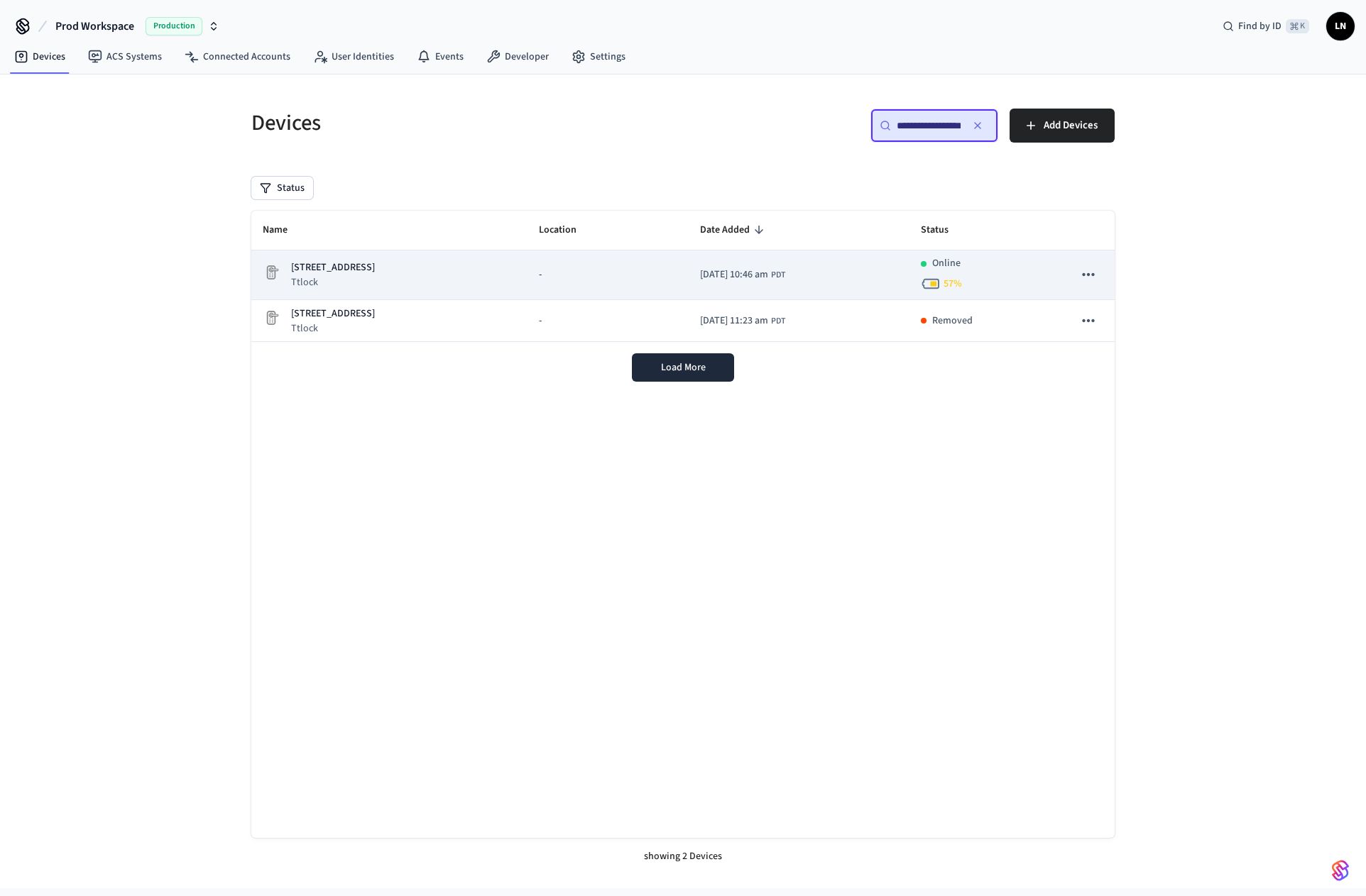
click at [528, 262] on td "-" at bounding box center [608, 276] width 162 height 49
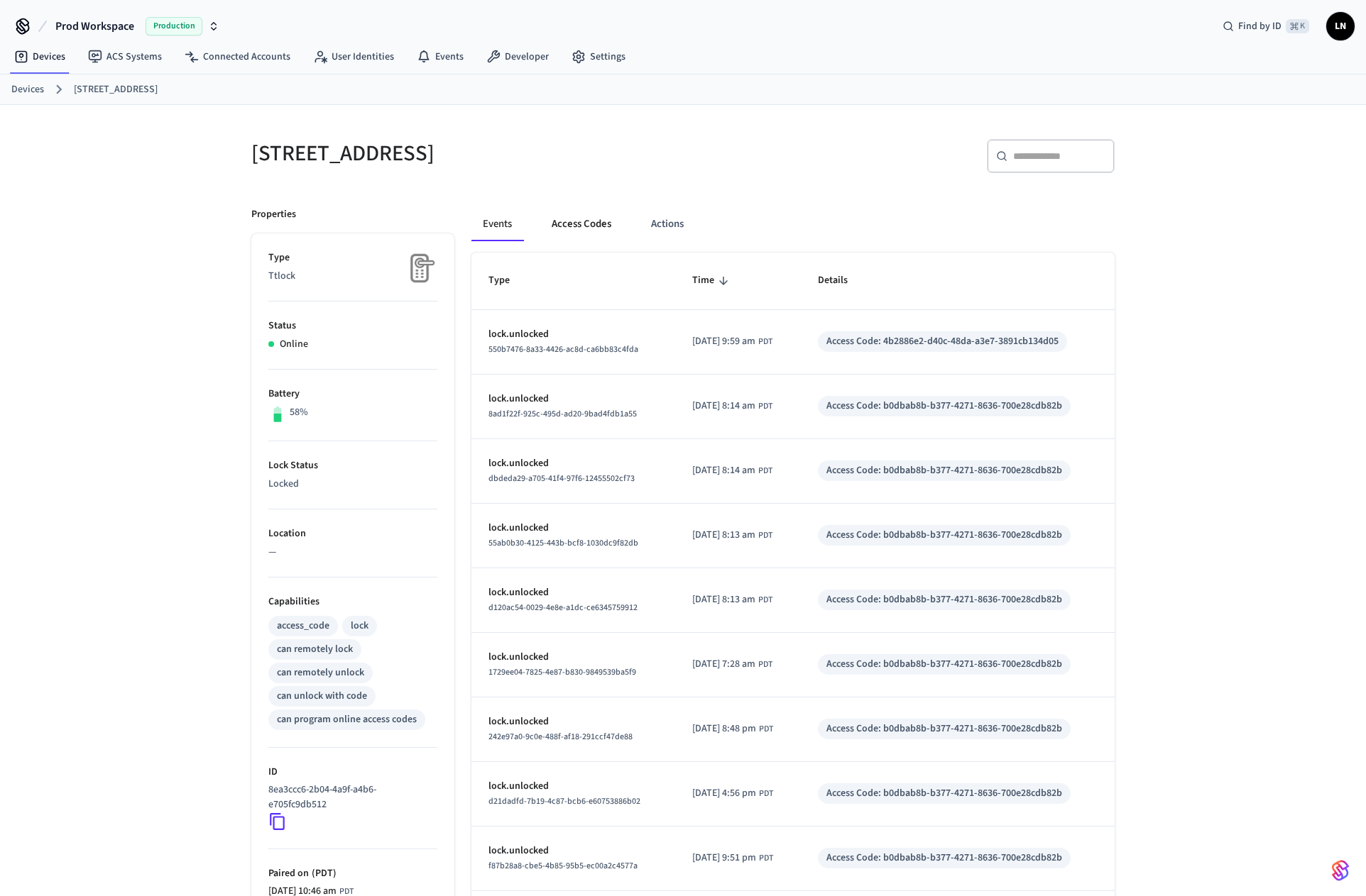
click at [578, 220] on button "Access Codes" at bounding box center [581, 224] width 83 height 34
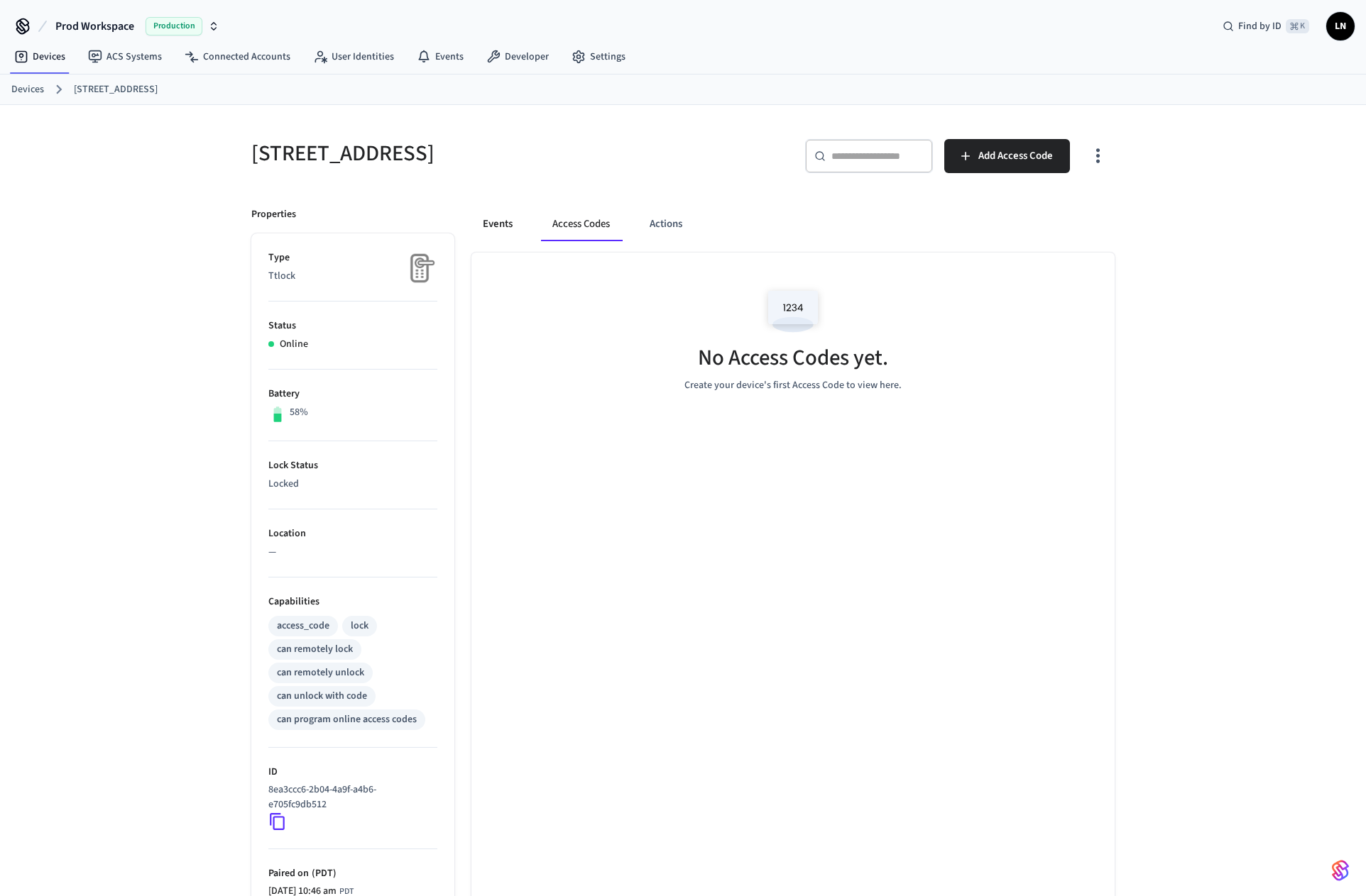
click at [491, 225] on button "Events" at bounding box center [497, 224] width 52 height 34
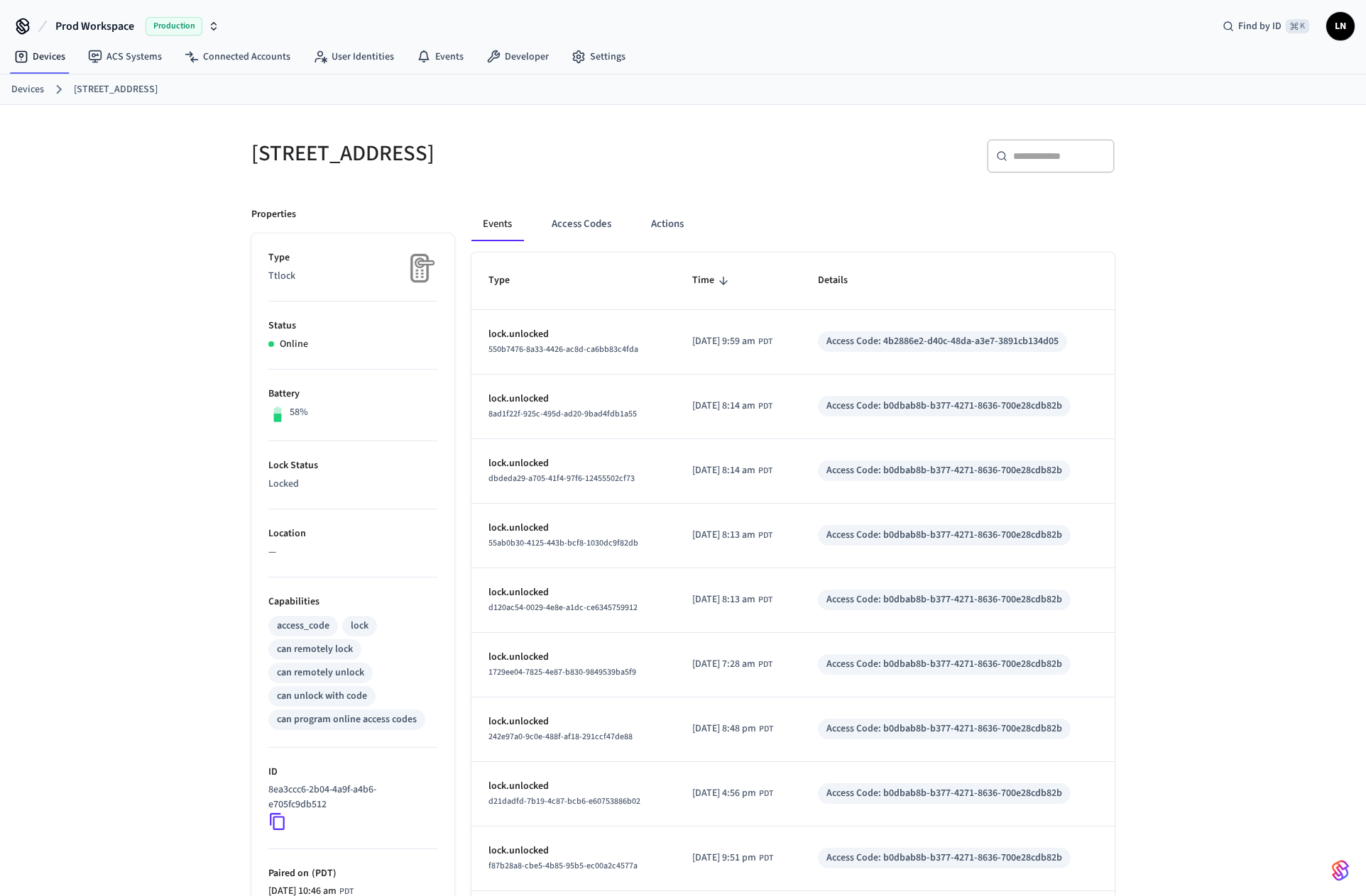
click at [22, 29] on icon at bounding box center [23, 27] width 23 height 23
click at [89, 22] on span "Prod Workspace" at bounding box center [94, 27] width 79 height 17
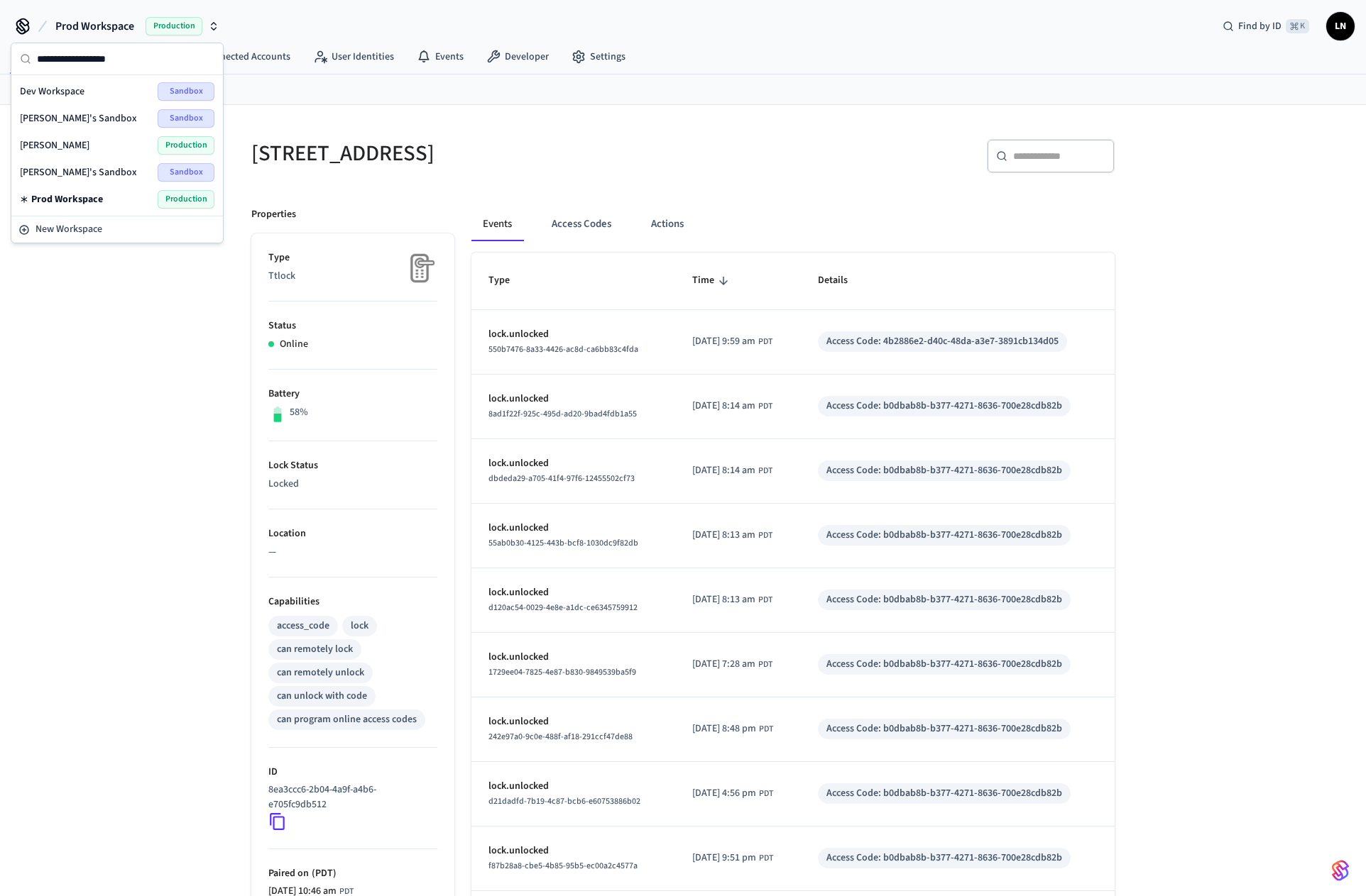
click at [89, 22] on span "Prod Workspace" at bounding box center [94, 27] width 79 height 17
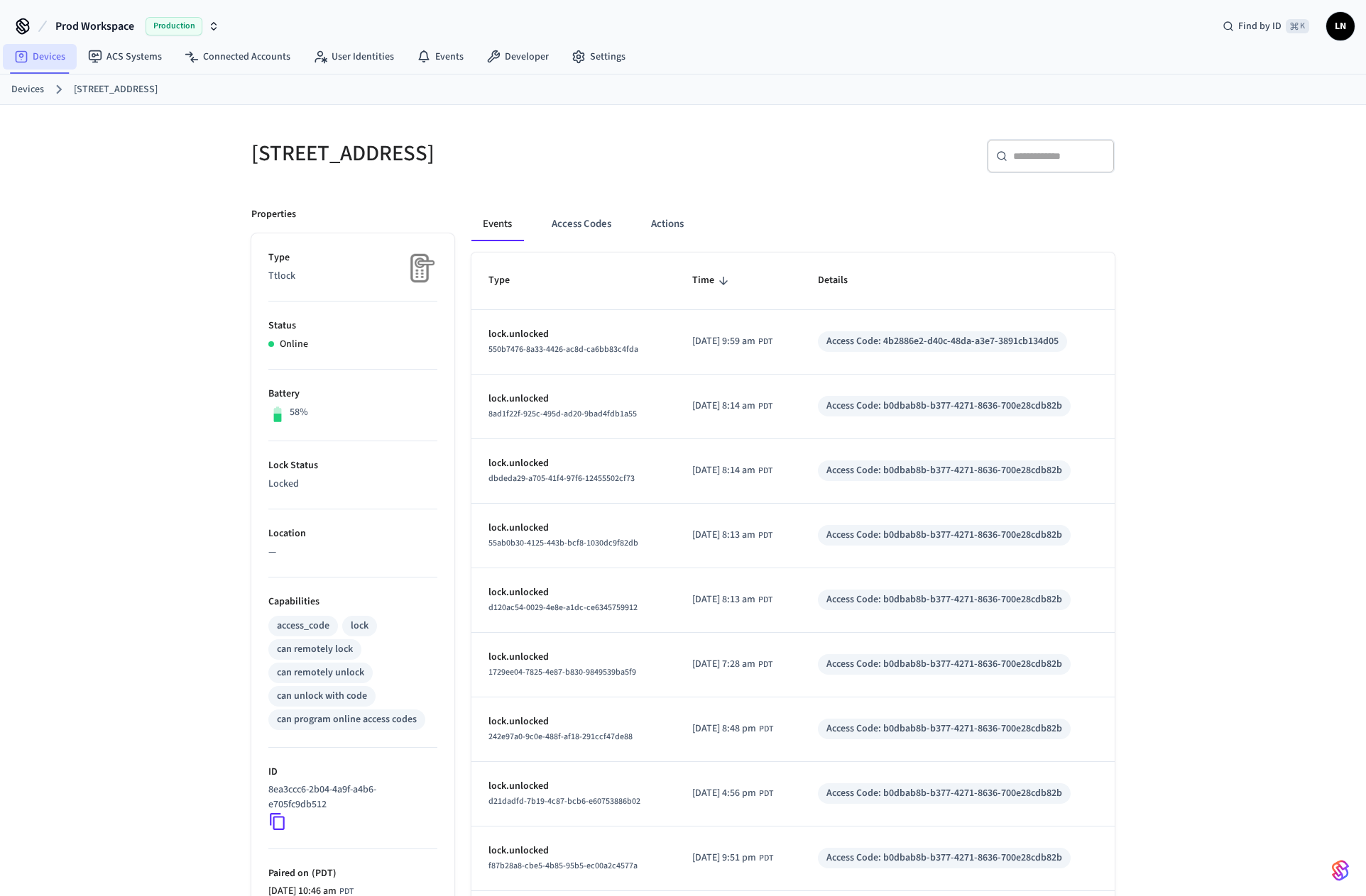
click at [47, 58] on link "Devices" at bounding box center [40, 56] width 74 height 26
click at [596, 223] on button "Access Codes" at bounding box center [581, 224] width 83 height 34
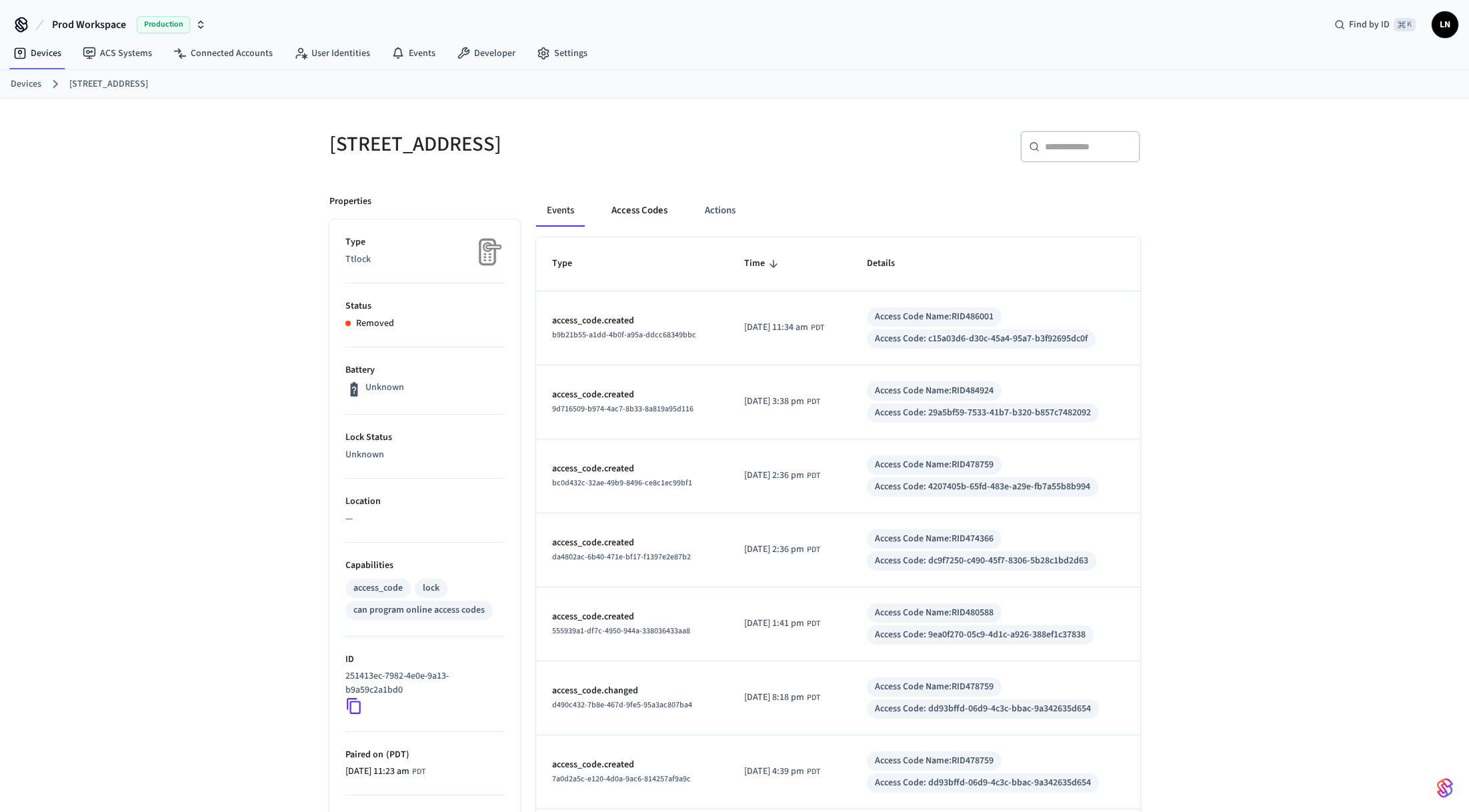
click at [631, 218] on button "Access Codes" at bounding box center [639, 211] width 78 height 32
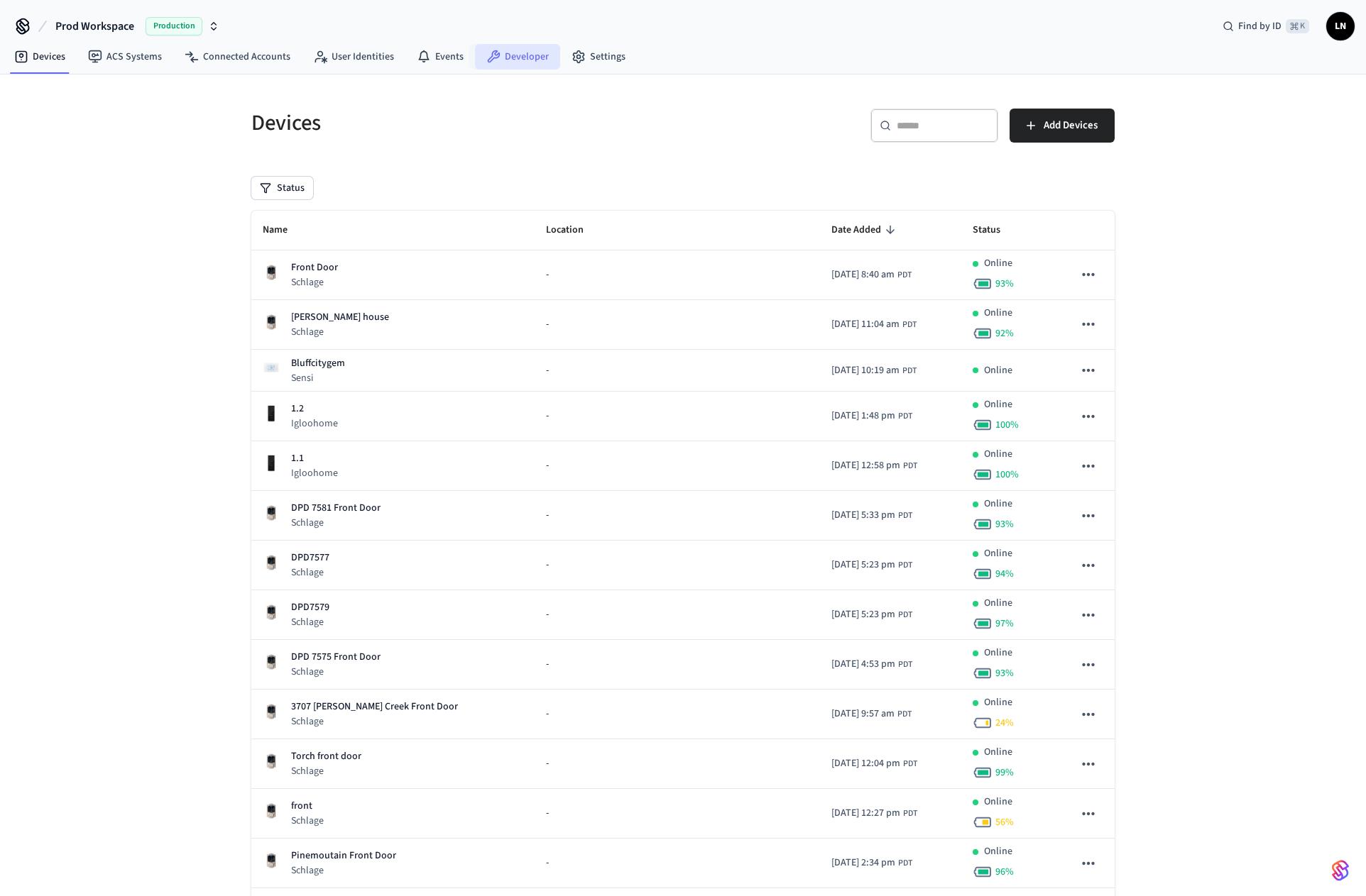
click at [505, 57] on link "Developer" at bounding box center [518, 56] width 86 height 26
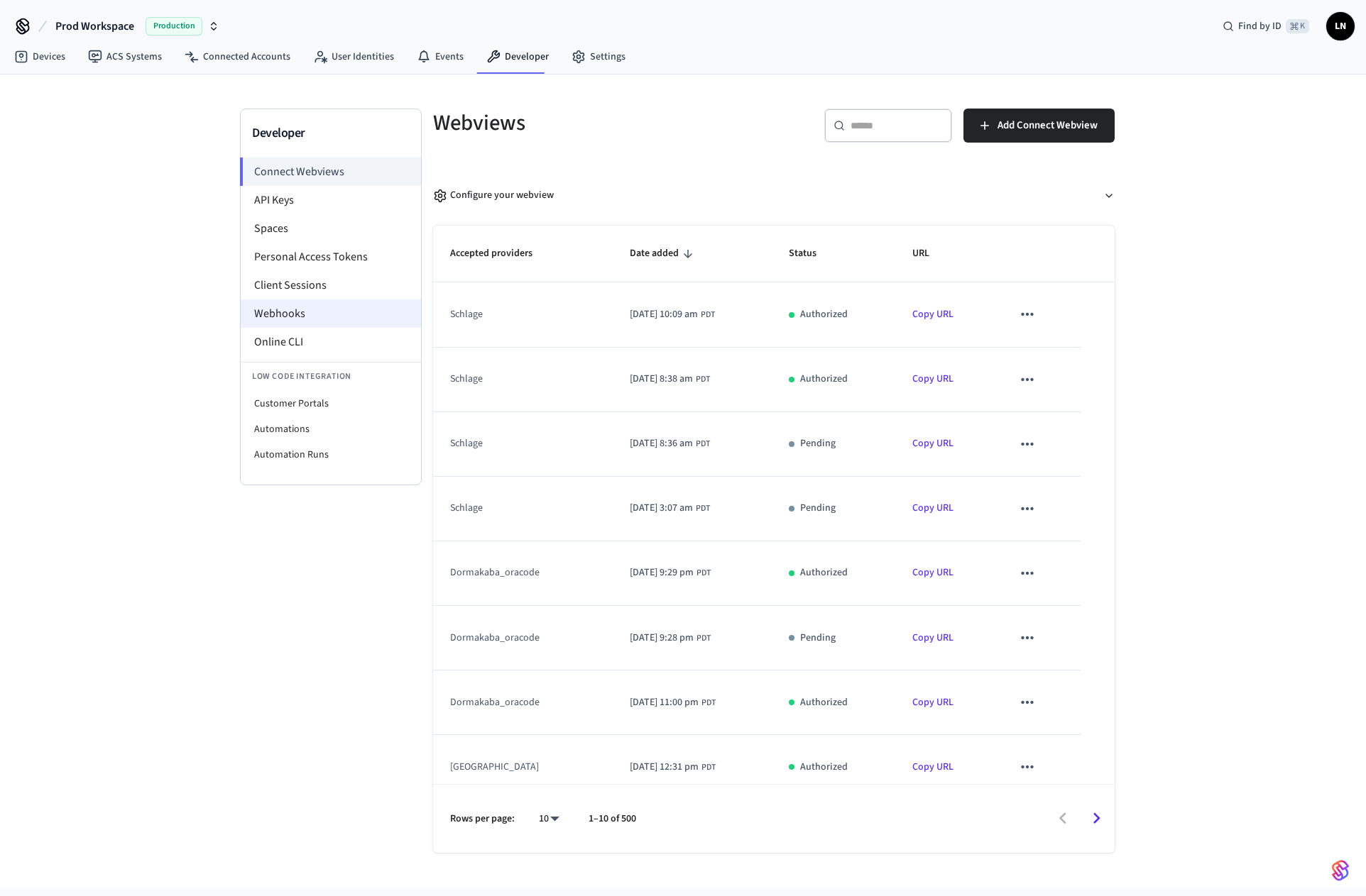
click at [307, 305] on li "Webhooks" at bounding box center [331, 314] width 181 height 29
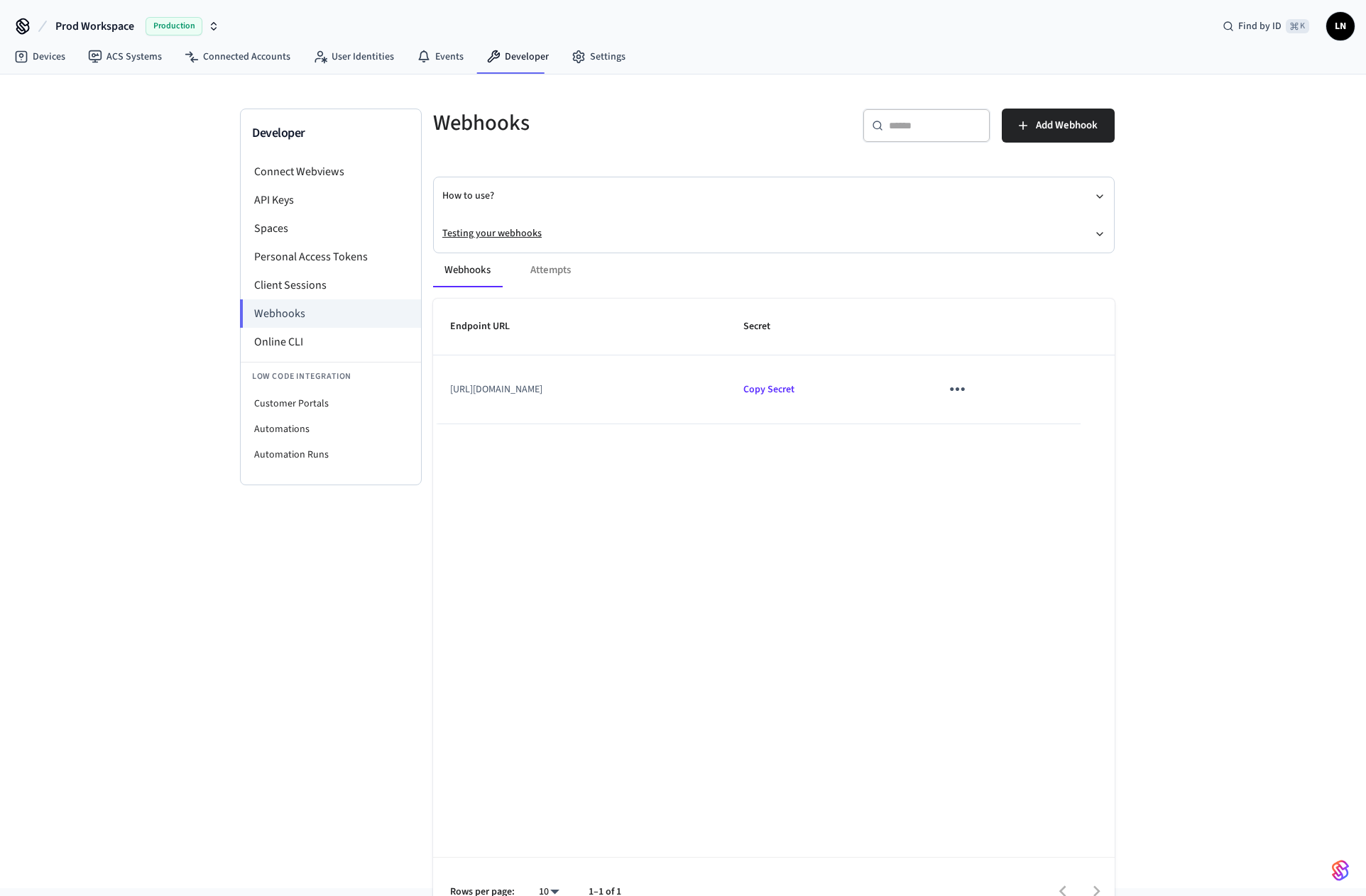
click at [484, 232] on button "Testing your webhooks" at bounding box center [774, 234] width 664 height 38
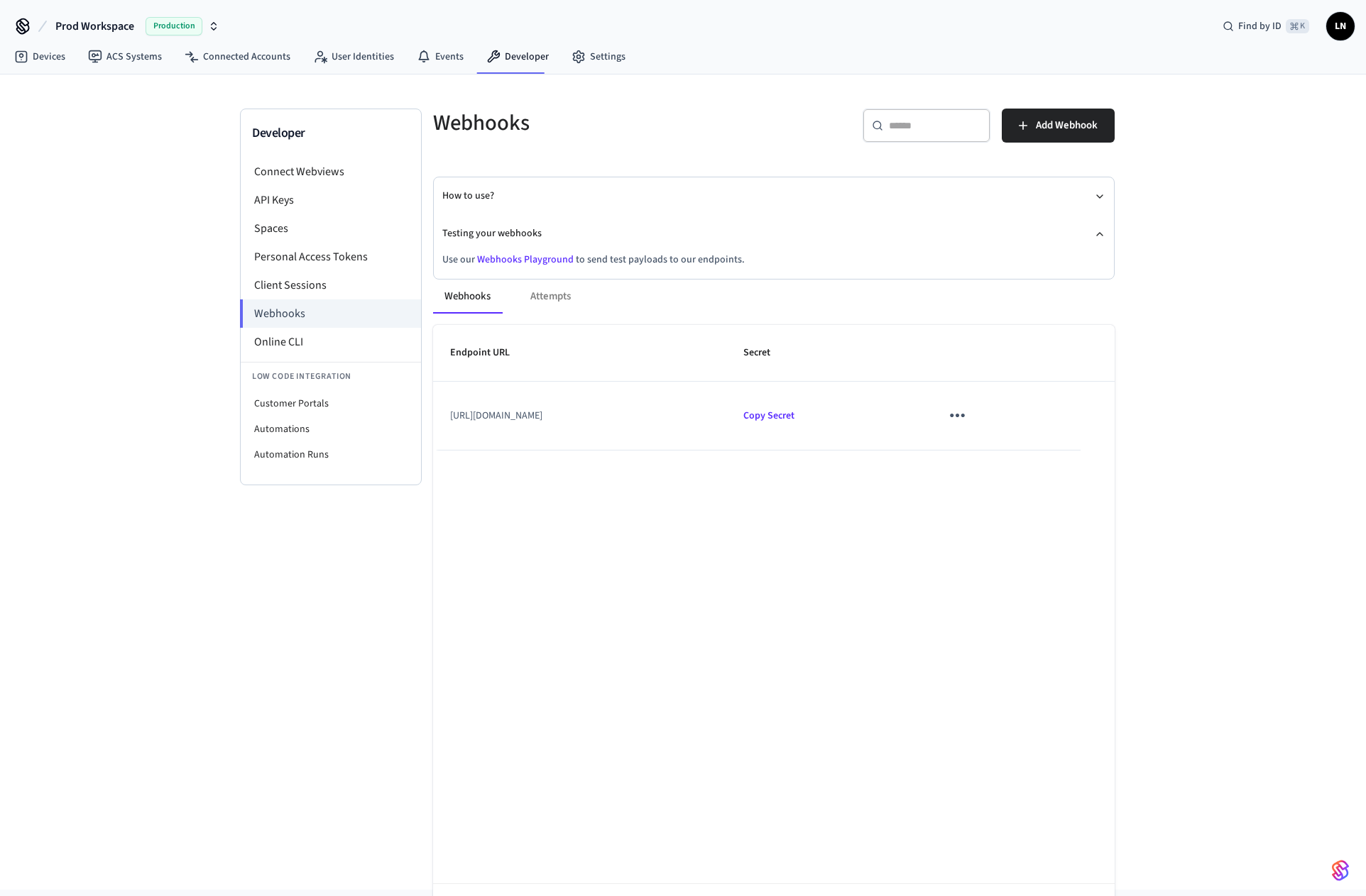
click at [525, 258] on link "Webhooks Playground" at bounding box center [526, 259] width 97 height 14
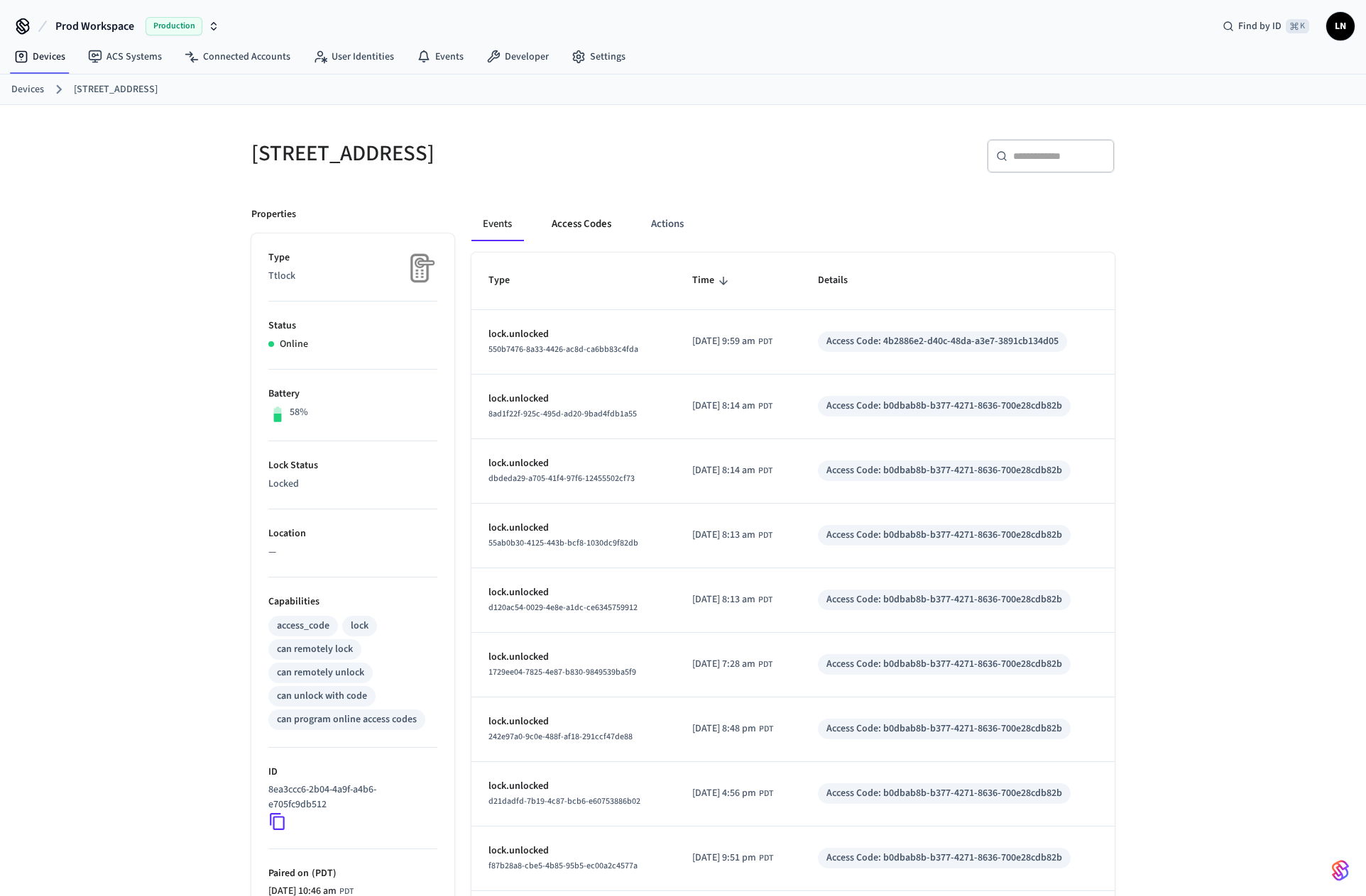
click at [593, 219] on button "Access Codes" at bounding box center [581, 224] width 83 height 34
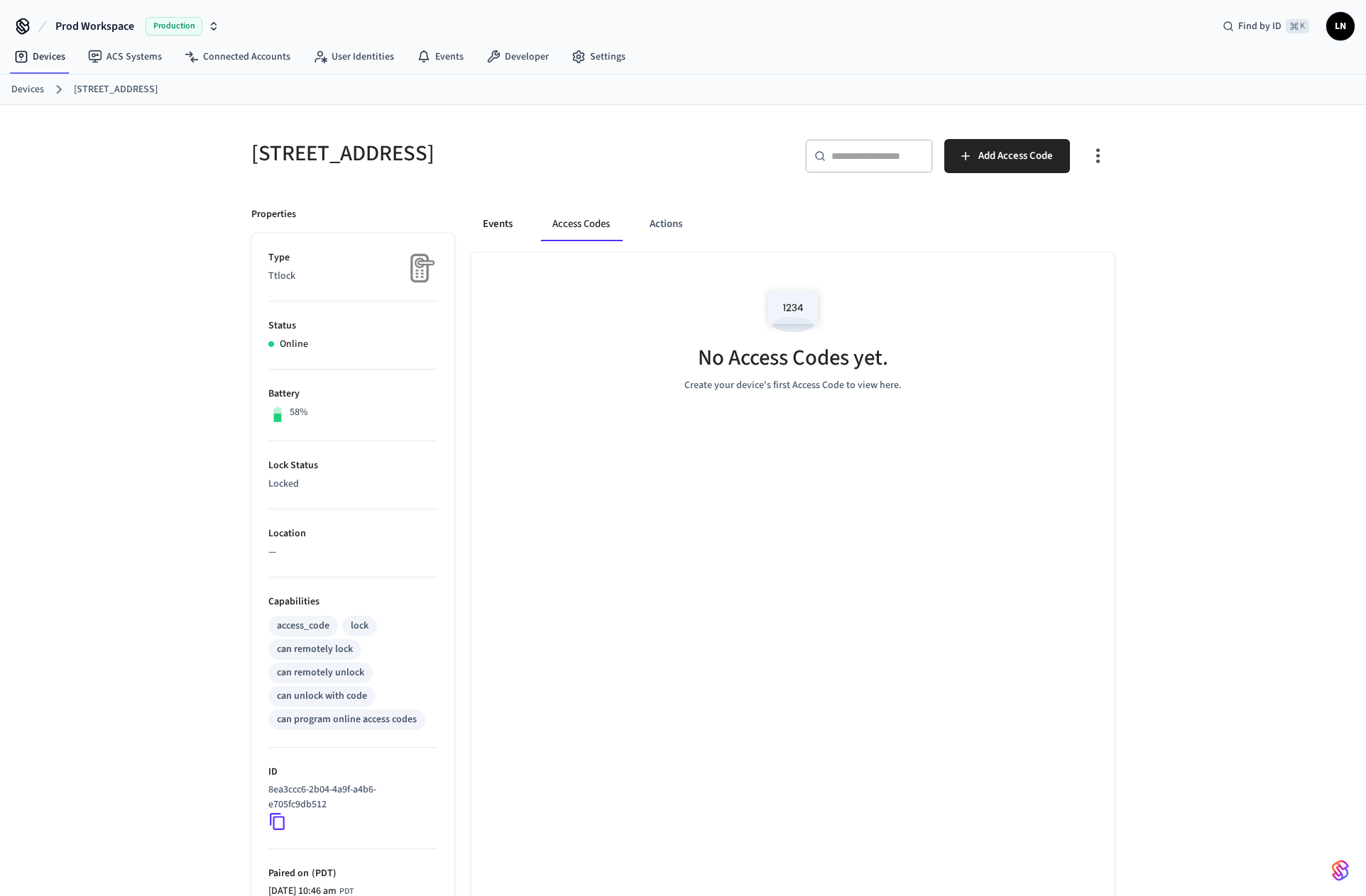
click at [491, 223] on button "Events" at bounding box center [497, 224] width 52 height 34
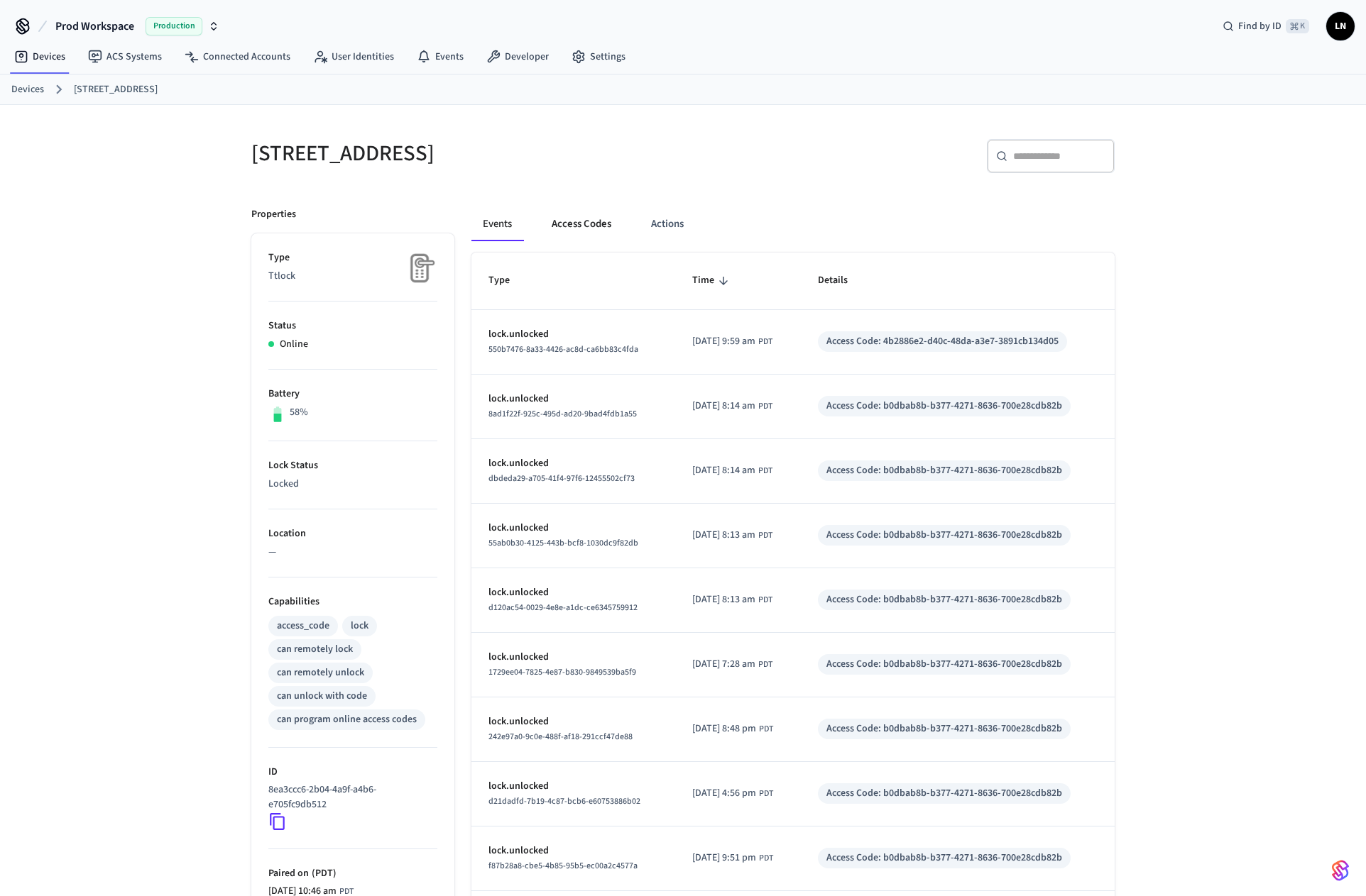
click at [586, 239] on button "Access Codes" at bounding box center [581, 224] width 83 height 34
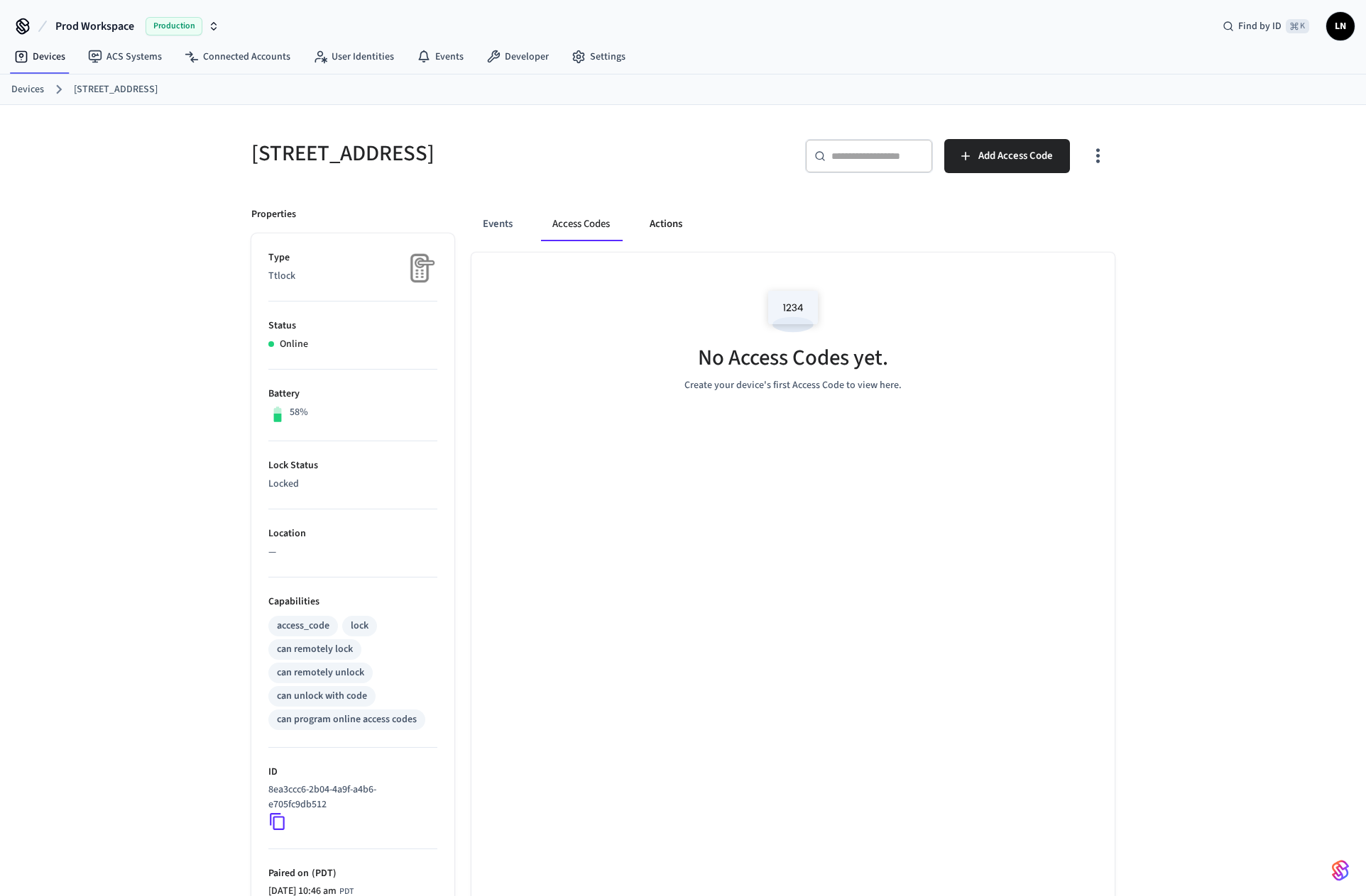
click at [673, 221] on button "Actions" at bounding box center [666, 224] width 55 height 34
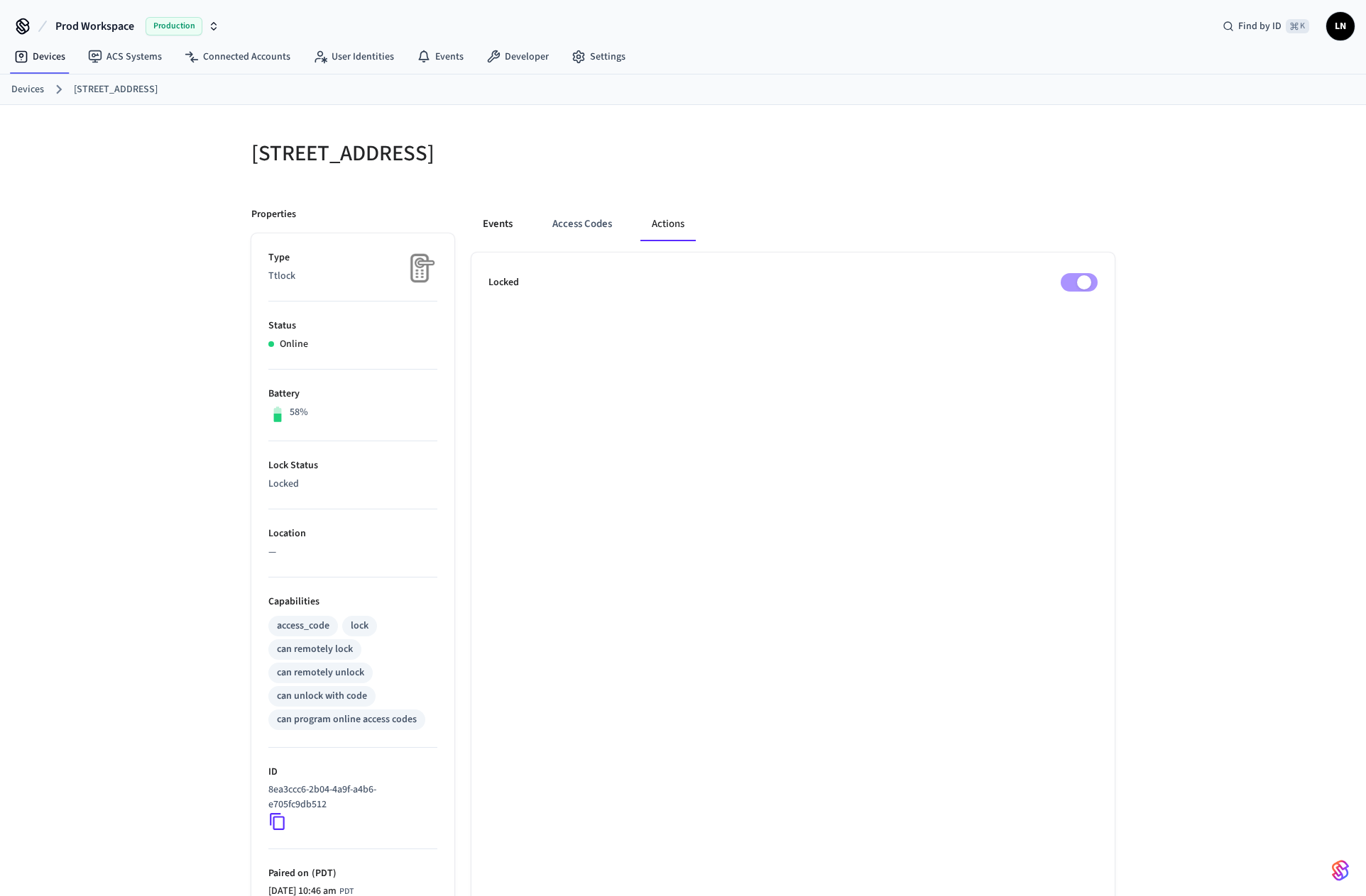
click at [502, 225] on button "Events" at bounding box center [497, 224] width 52 height 34
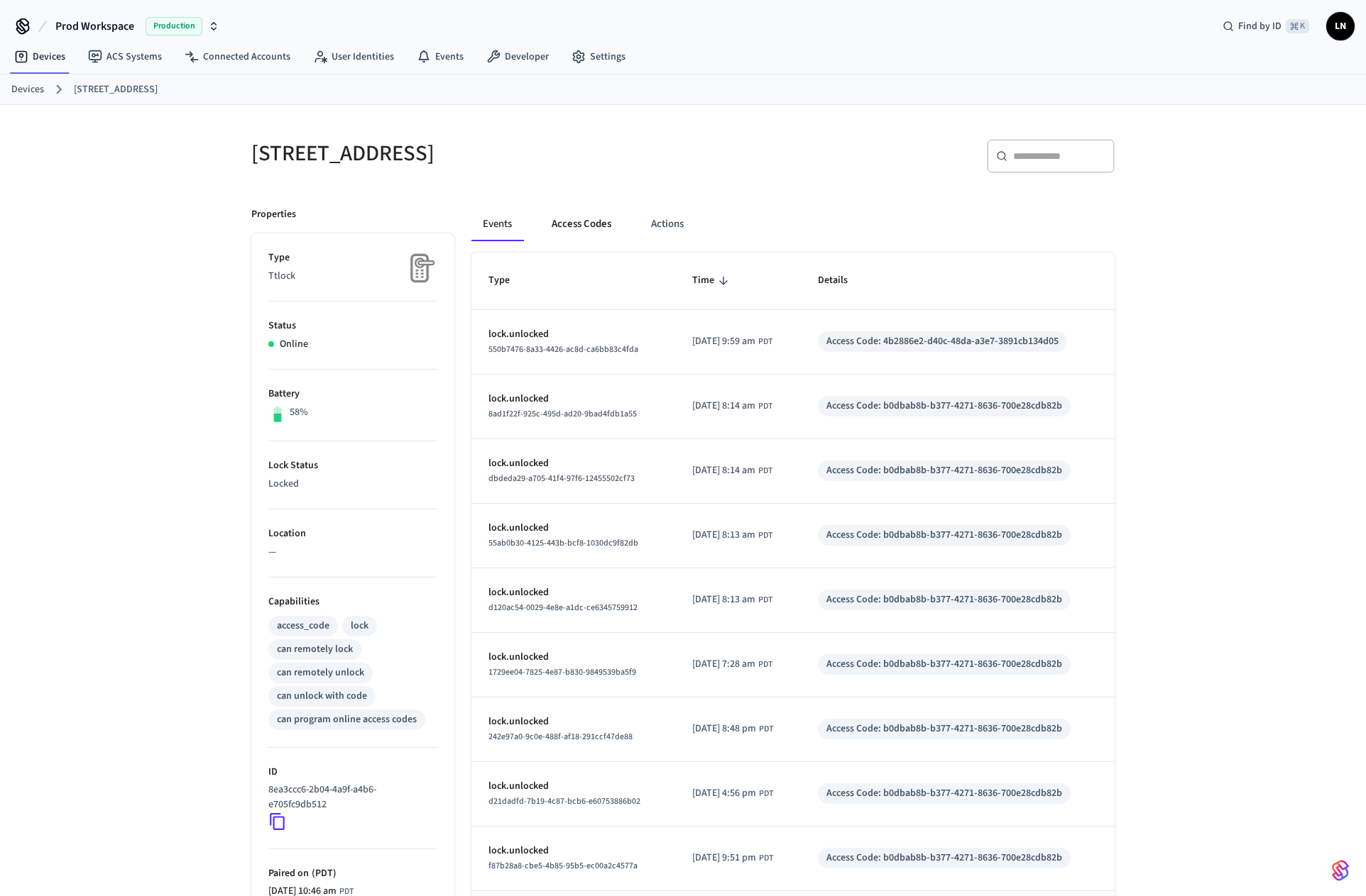
click at [601, 213] on button "Access Codes" at bounding box center [581, 224] width 83 height 34
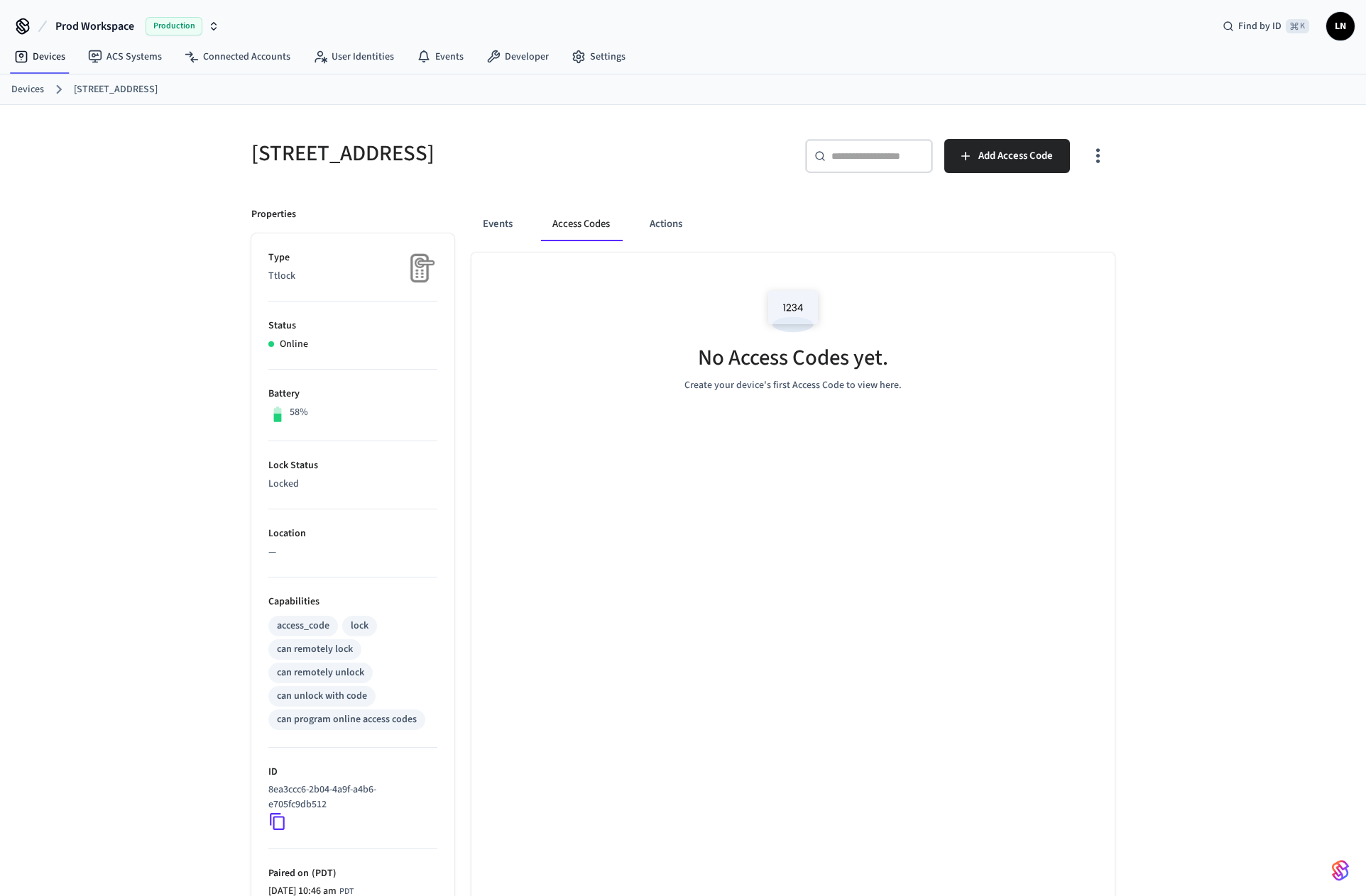
click at [1097, 162] on icon "button" at bounding box center [1098, 157] width 4 height 15
click at [1039, 209] on li "Show unmanaged access codes on device" at bounding box center [1007, 215] width 200 height 38
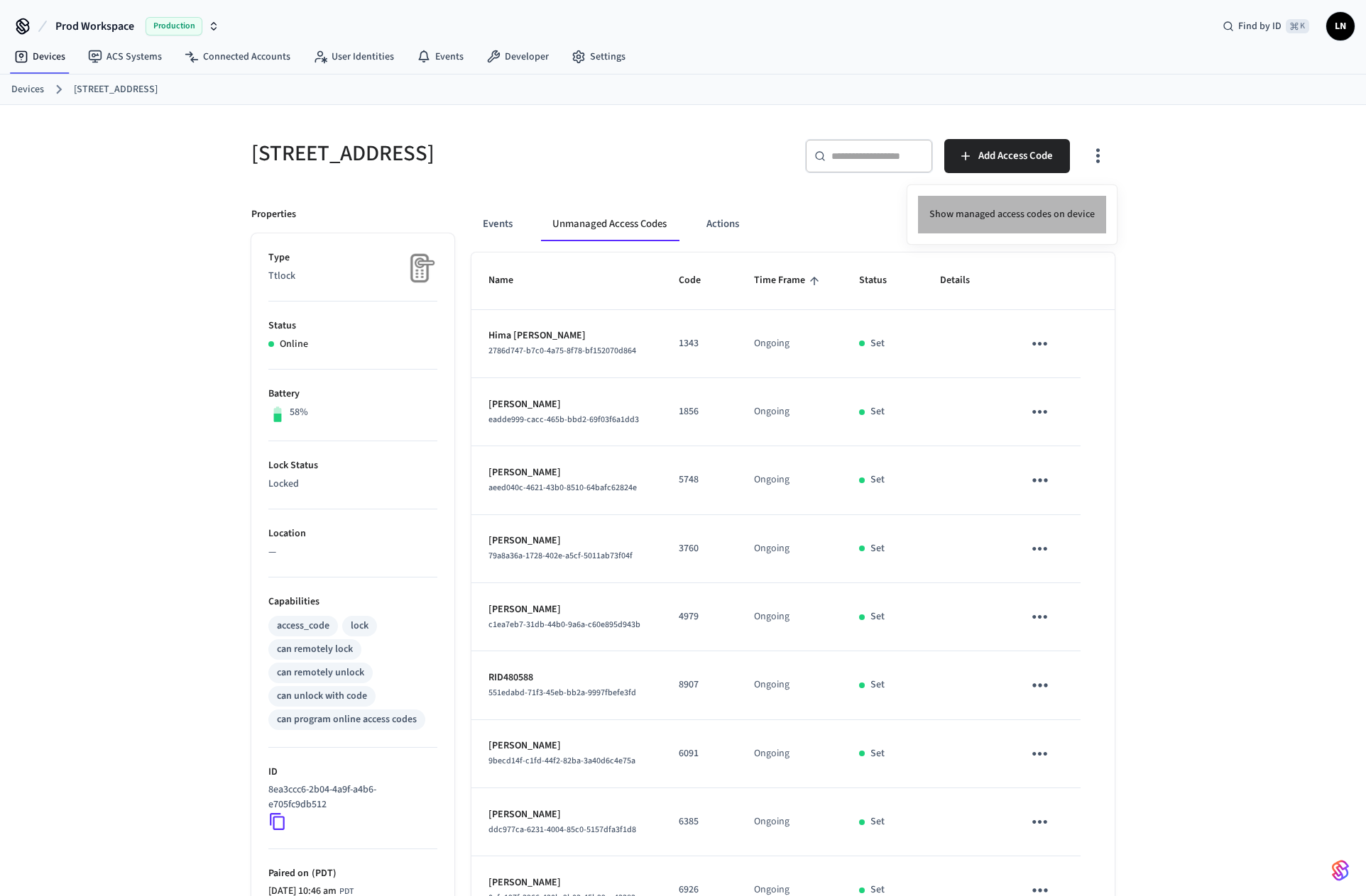
click at [1025, 214] on li "Show managed access codes on device" at bounding box center [1012, 215] width 188 height 38
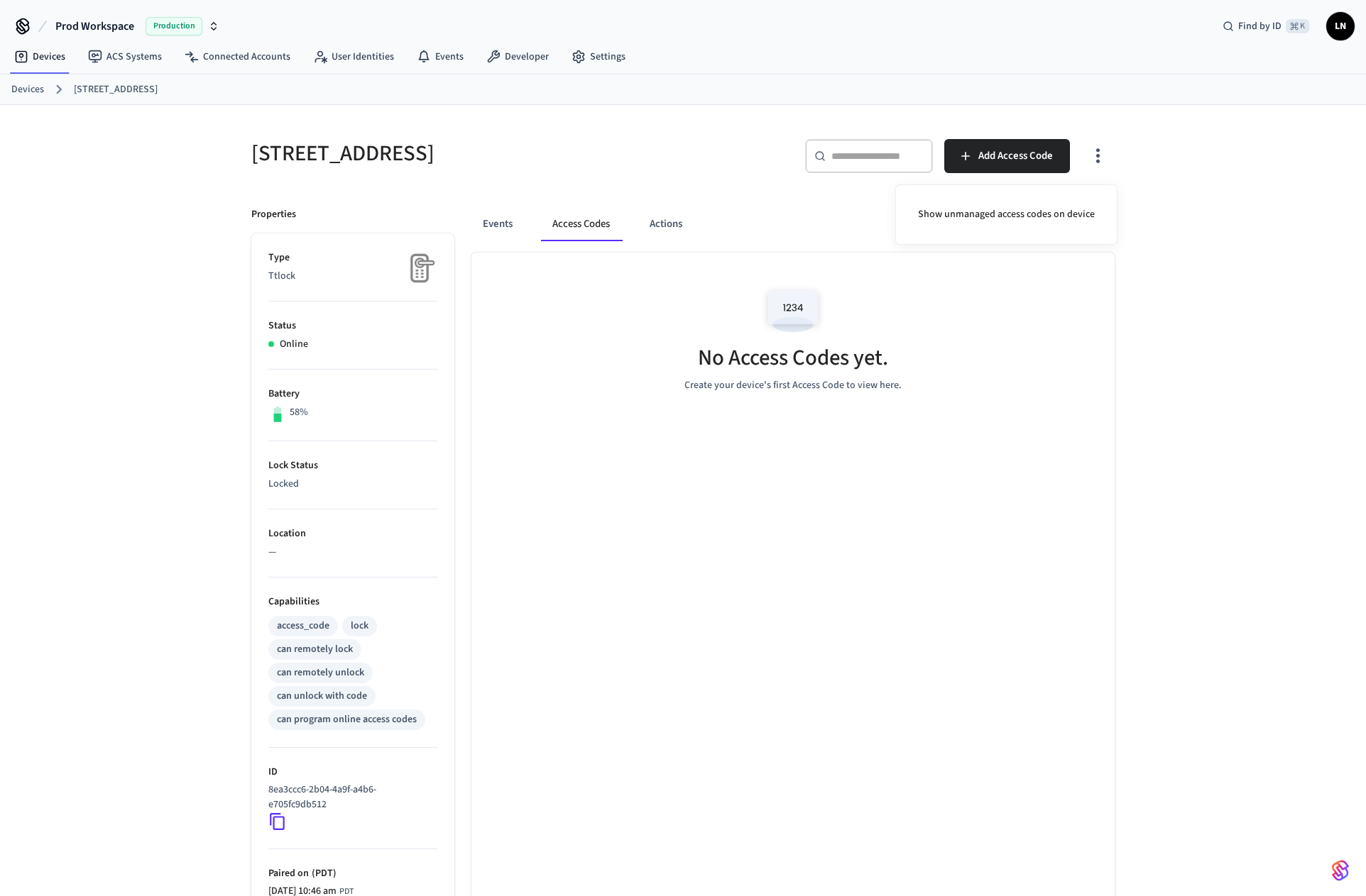
click at [804, 234] on div at bounding box center [683, 448] width 1366 height 896
